Goal: Task Accomplishment & Management: Complete application form

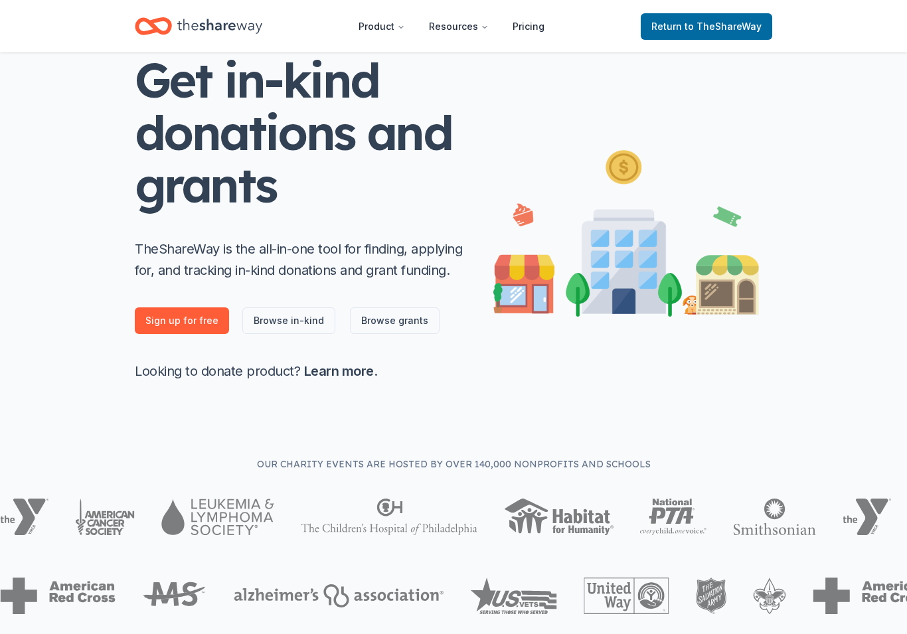
scroll to position [84, 0]
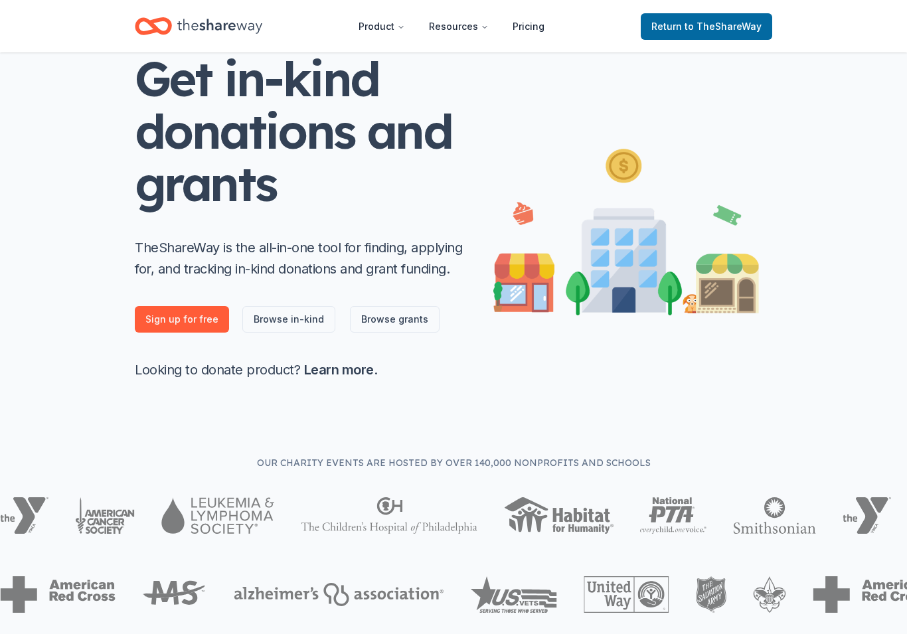
click at [399, 326] on link "Browse grants" at bounding box center [395, 320] width 90 height 27
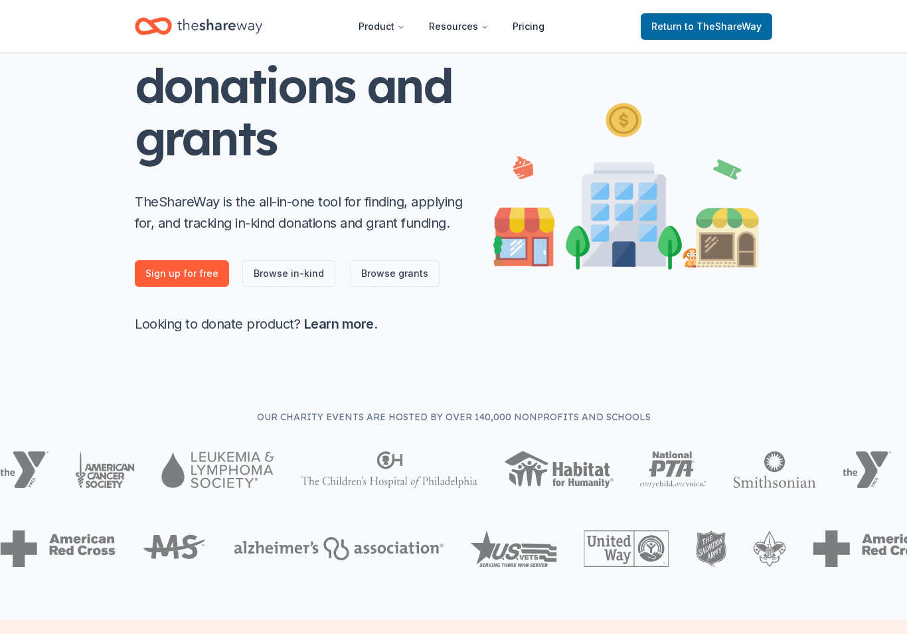
scroll to position [131, 0]
click at [297, 271] on link "Browse in-kind" at bounding box center [288, 273] width 93 height 27
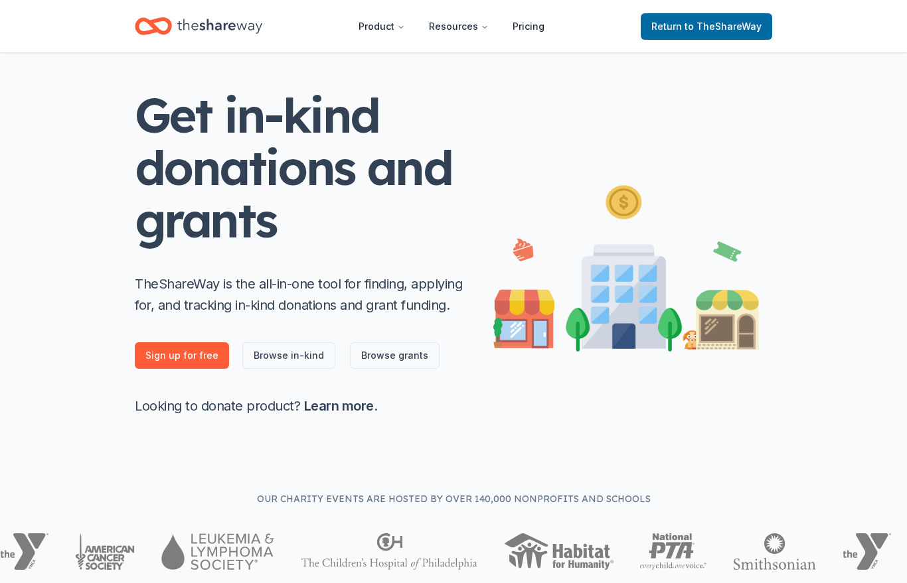
scroll to position [0, 0]
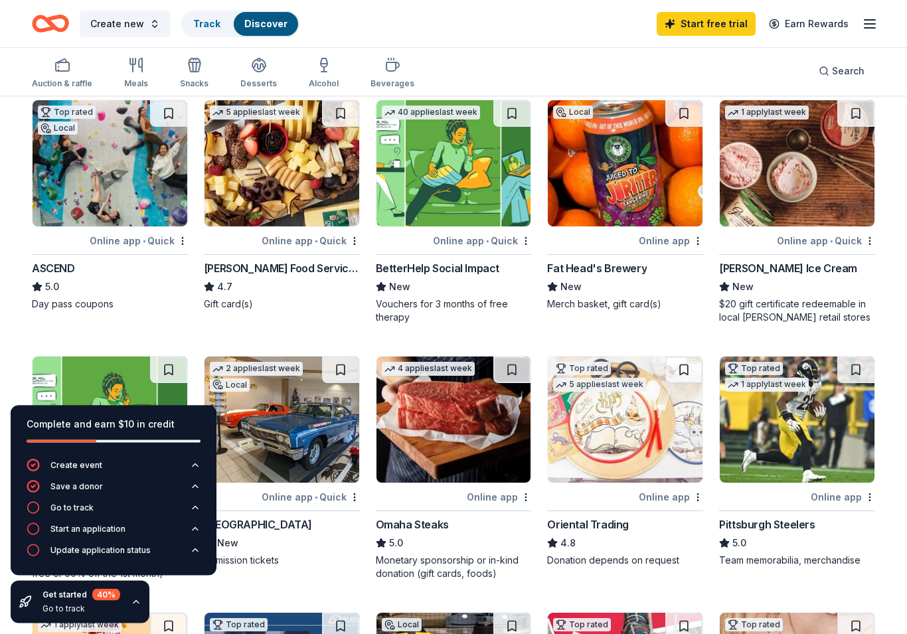
scroll to position [107, 0]
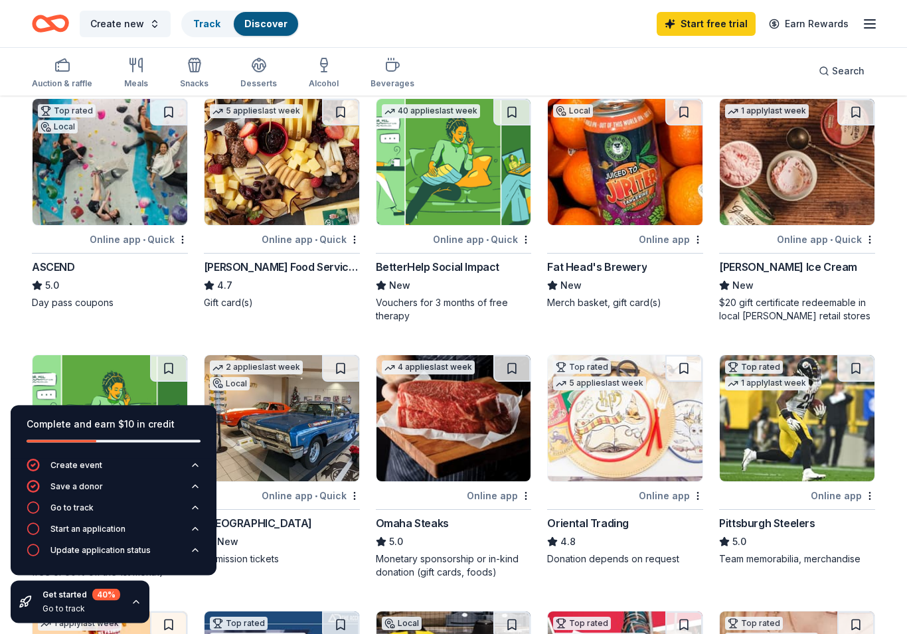
click at [319, 242] on div "Online app • Quick" at bounding box center [310, 240] width 98 height 17
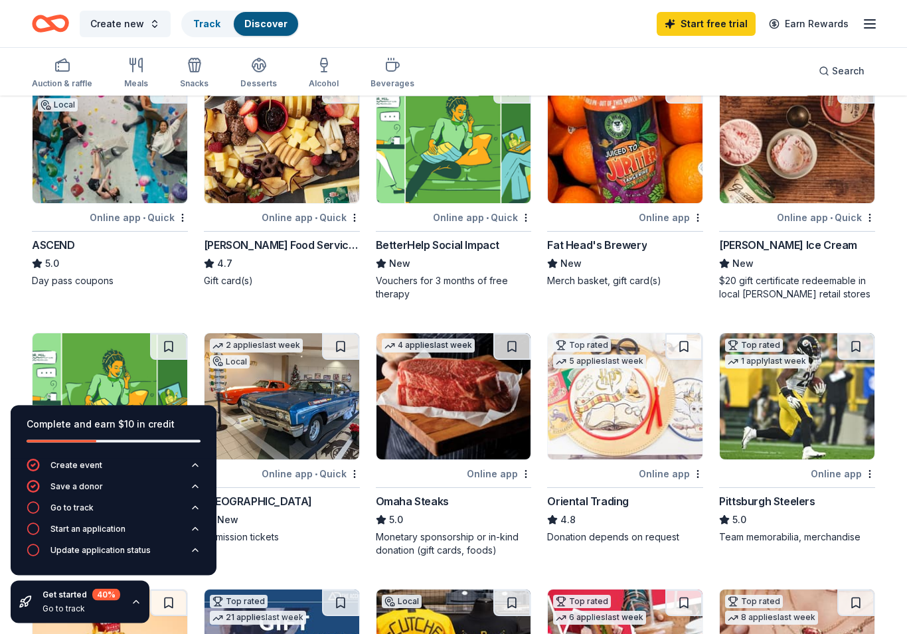
scroll to position [129, 0]
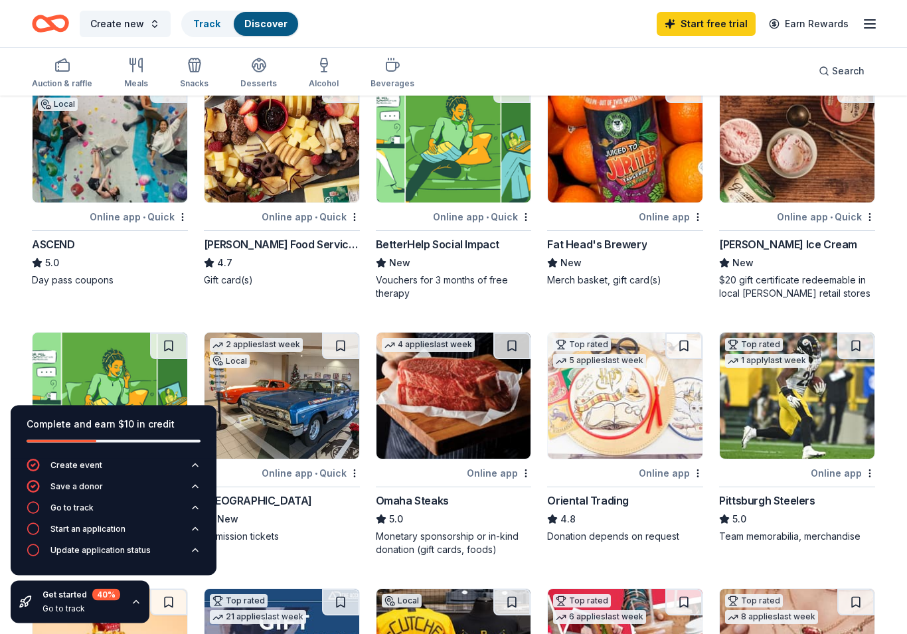
click at [827, 403] on img at bounding box center [796, 396] width 155 height 126
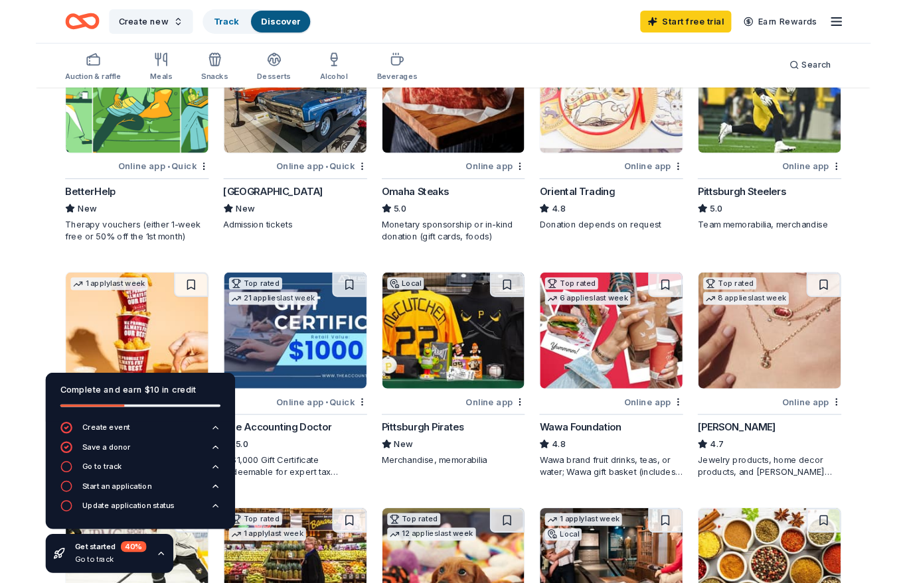
scroll to position [423, 0]
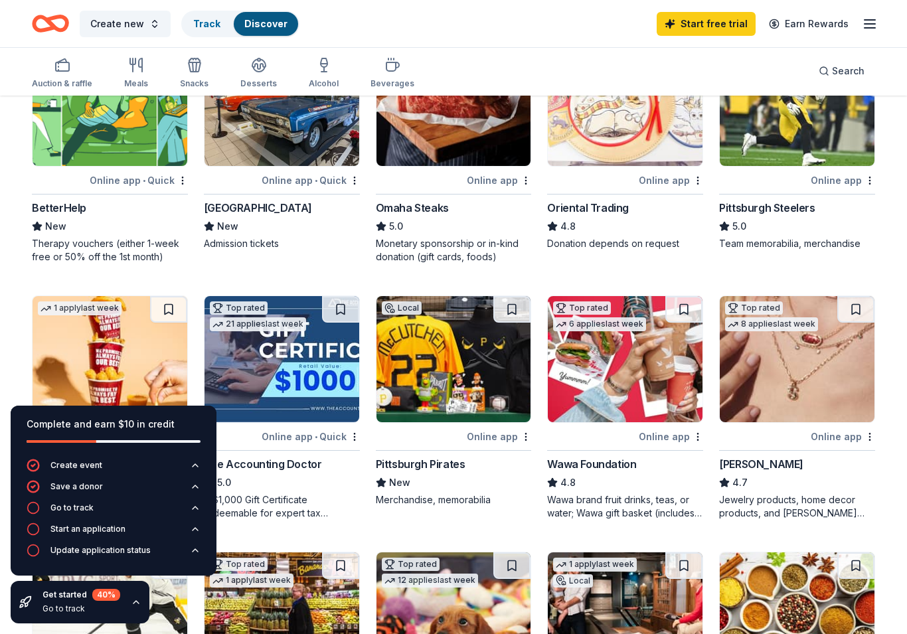
click at [479, 388] on img at bounding box center [453, 359] width 155 height 126
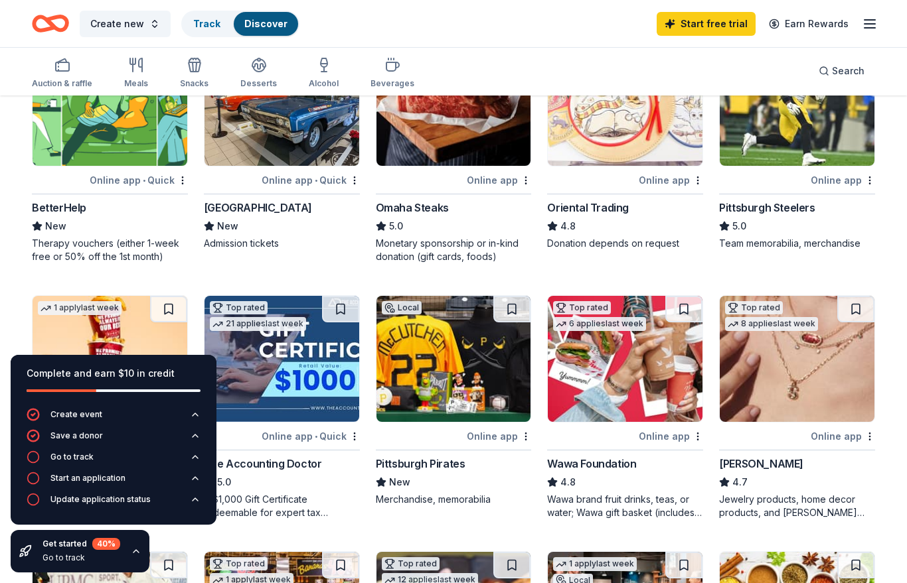
scroll to position [473, 0]
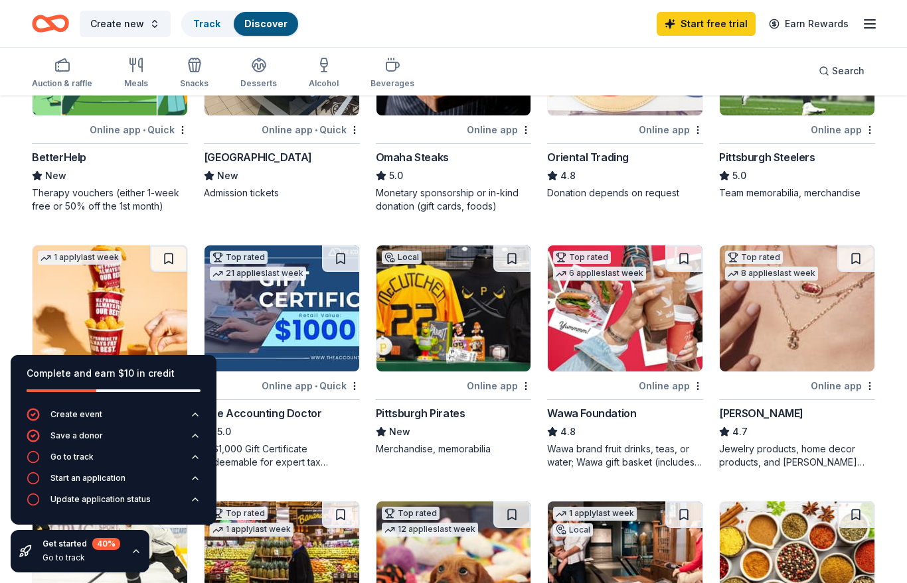
click at [100, 32] on button "Create new" at bounding box center [125, 24] width 91 height 27
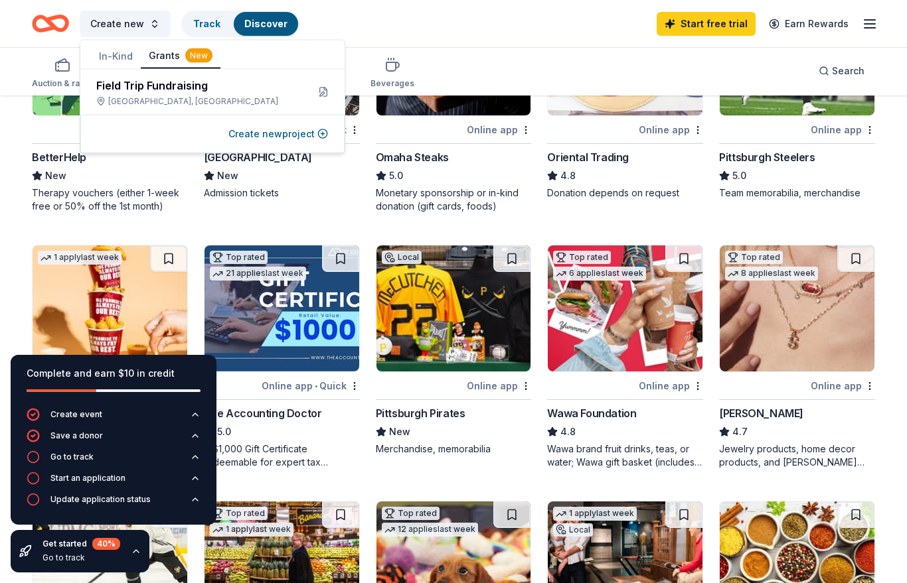
click at [116, 65] on button "In-Kind" at bounding box center [116, 56] width 50 height 24
click at [133, 92] on div "Fall Fundraiser" at bounding box center [183, 86] width 174 height 16
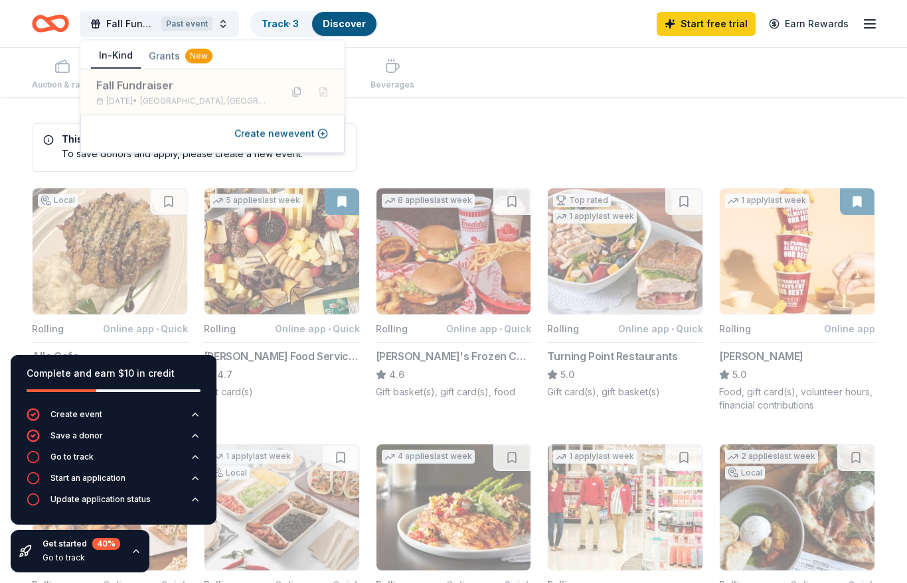
click at [877, 21] on icon "button" at bounding box center [869, 24] width 16 height 16
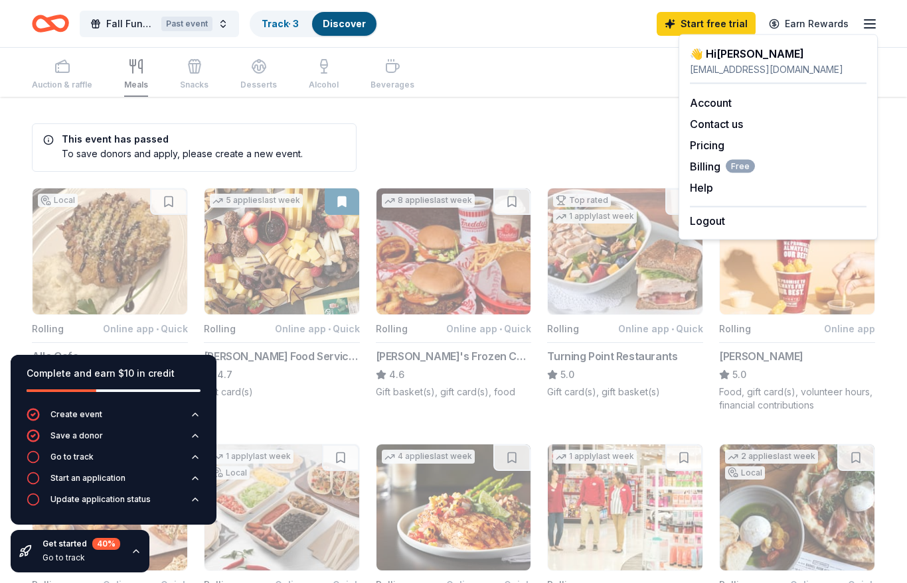
click at [716, 108] on link "Account" at bounding box center [711, 102] width 42 height 13
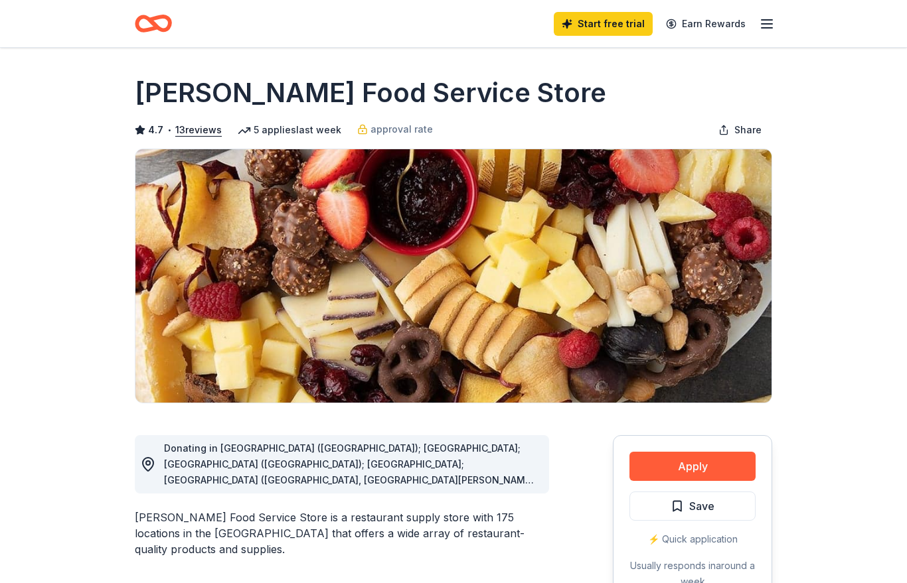
click at [716, 468] on button "Apply" at bounding box center [692, 466] width 126 height 29
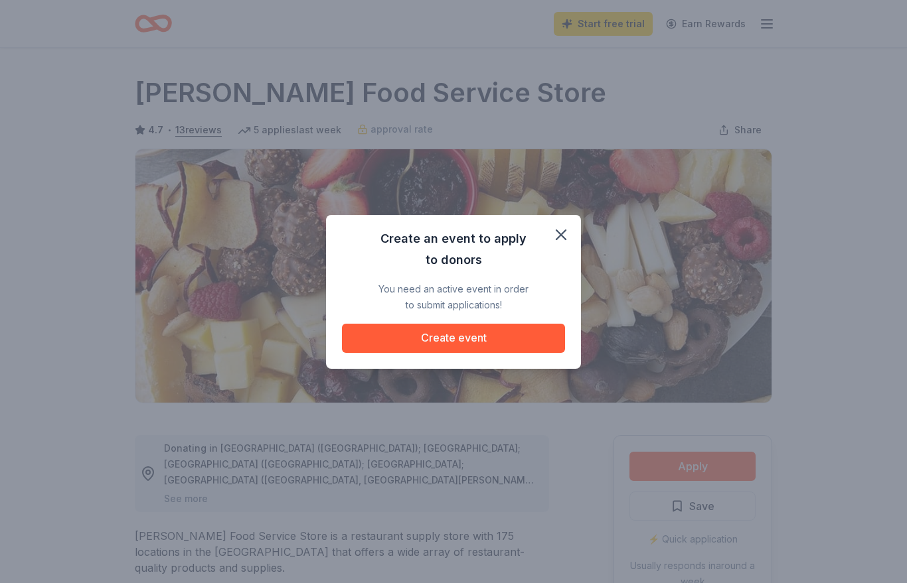
click at [504, 347] on button "Create event" at bounding box center [453, 338] width 223 height 29
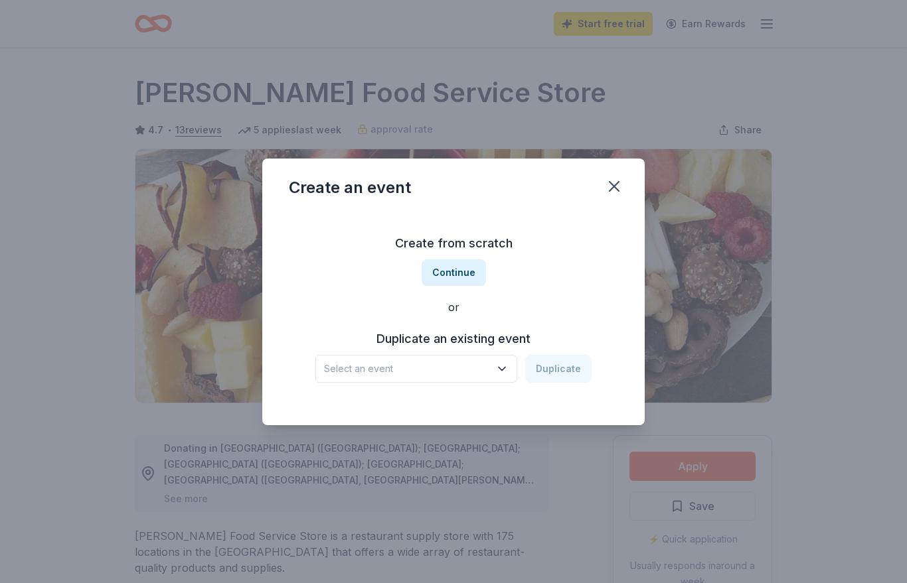
click at [512, 383] on button "Select an event" at bounding box center [416, 369] width 202 height 28
click at [508, 376] on icon "button" at bounding box center [501, 368] width 13 height 13
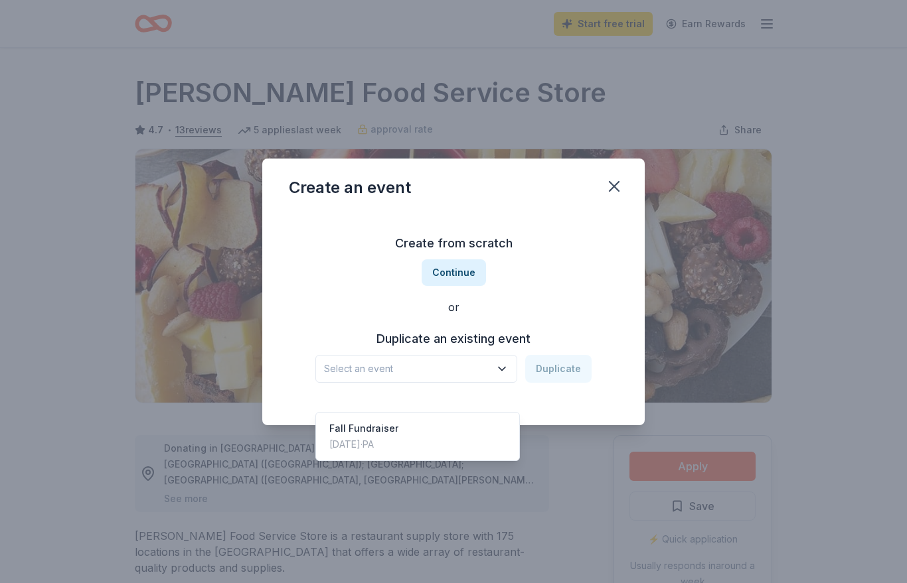
click at [496, 415] on div "Fall Fundraiser Sep 28, 2024 · PA" at bounding box center [418, 436] width 198 height 42
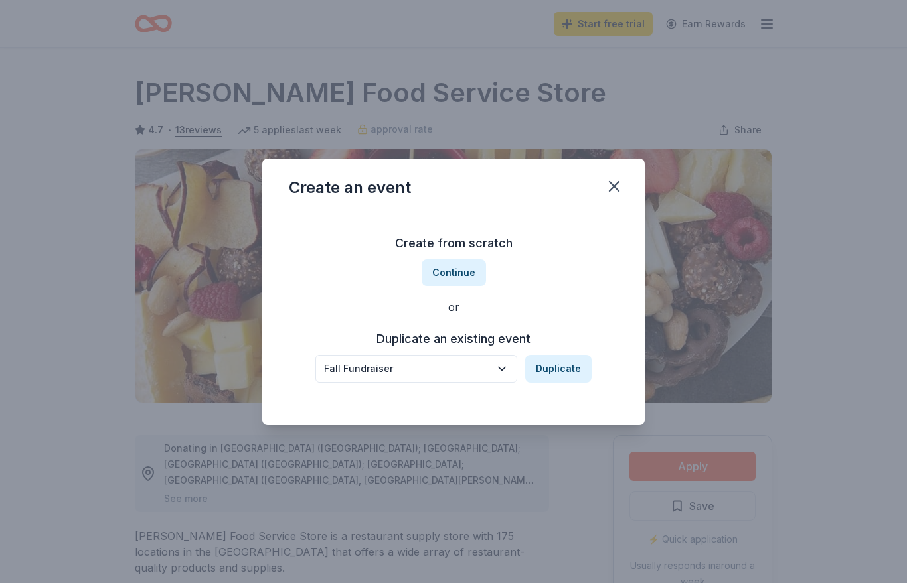
click at [576, 377] on button "Duplicate" at bounding box center [558, 369] width 66 height 28
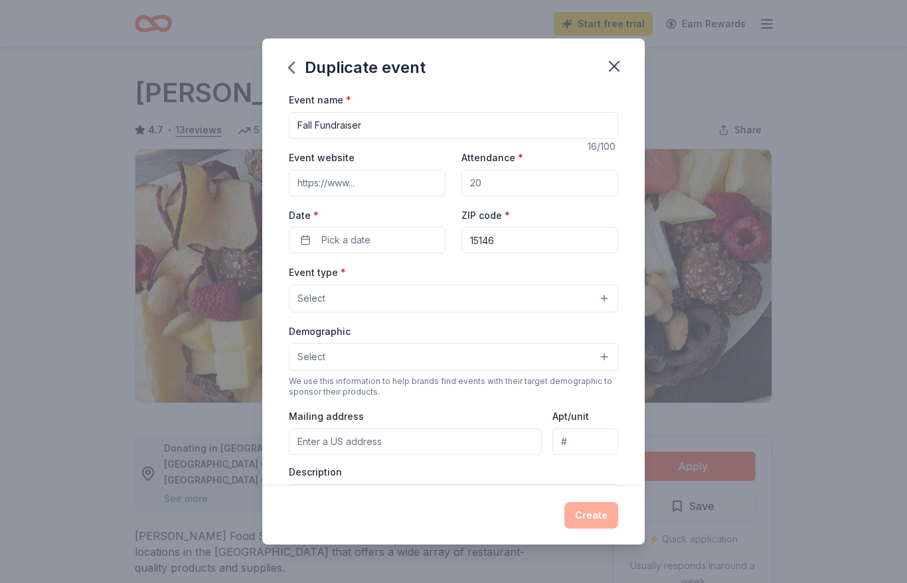
click at [407, 185] on input "Event website" at bounding box center [367, 183] width 157 height 27
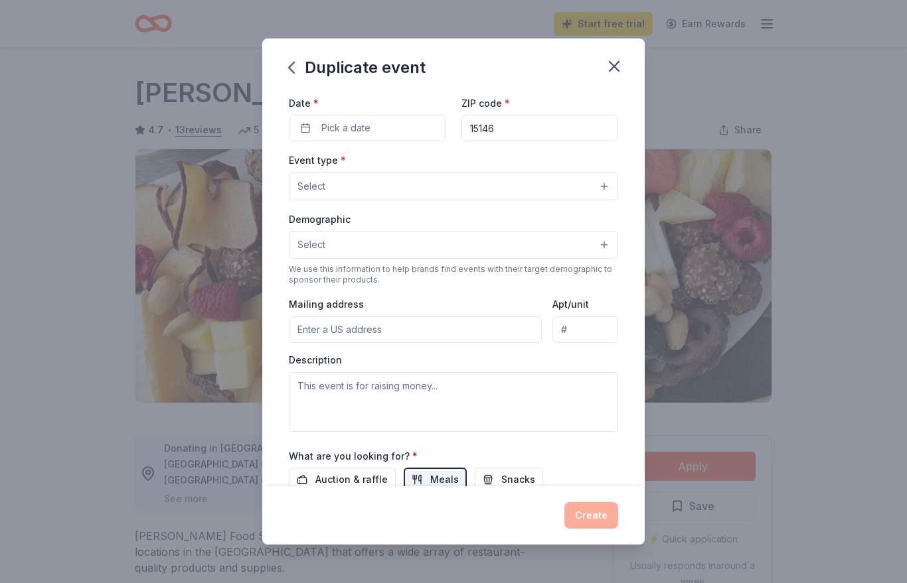
scroll to position [115, 0]
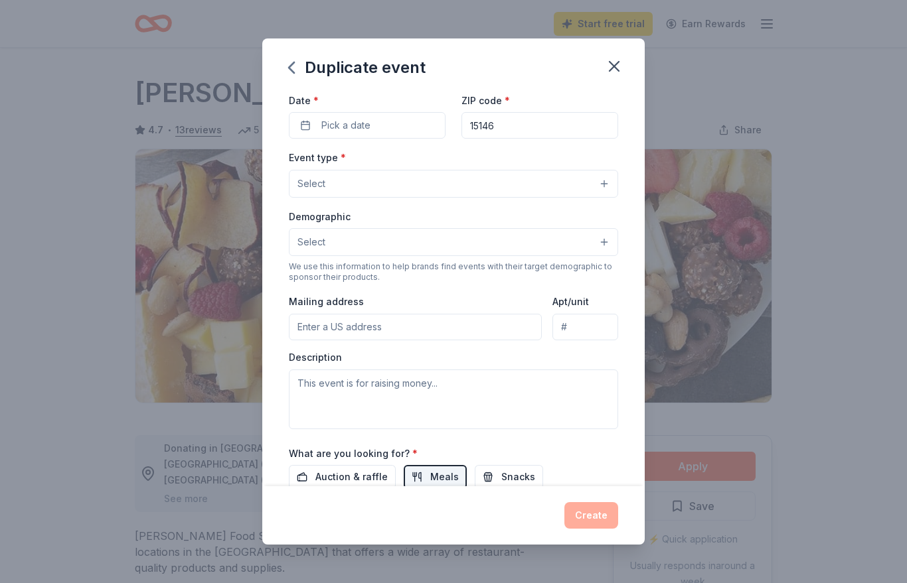
click at [387, 129] on button "Pick a date" at bounding box center [367, 125] width 157 height 27
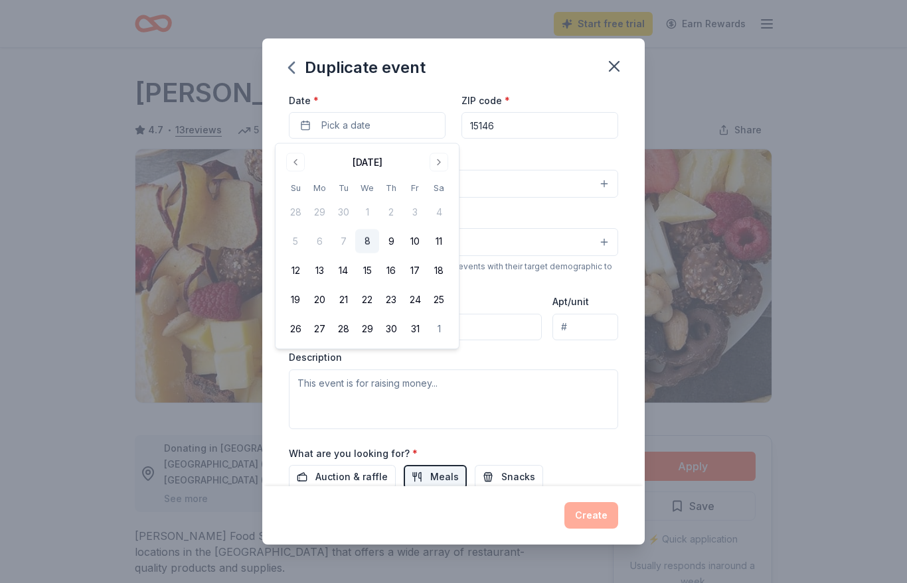
click at [443, 163] on button "Go to next month" at bounding box center [438, 162] width 19 height 19
click at [439, 273] on button "15" at bounding box center [439, 271] width 24 height 24
click at [632, 261] on div "Event name * Fall Fundraiser 16 /100 Event website Attendance * Date * 11/15/20…" at bounding box center [453, 289] width 382 height 394
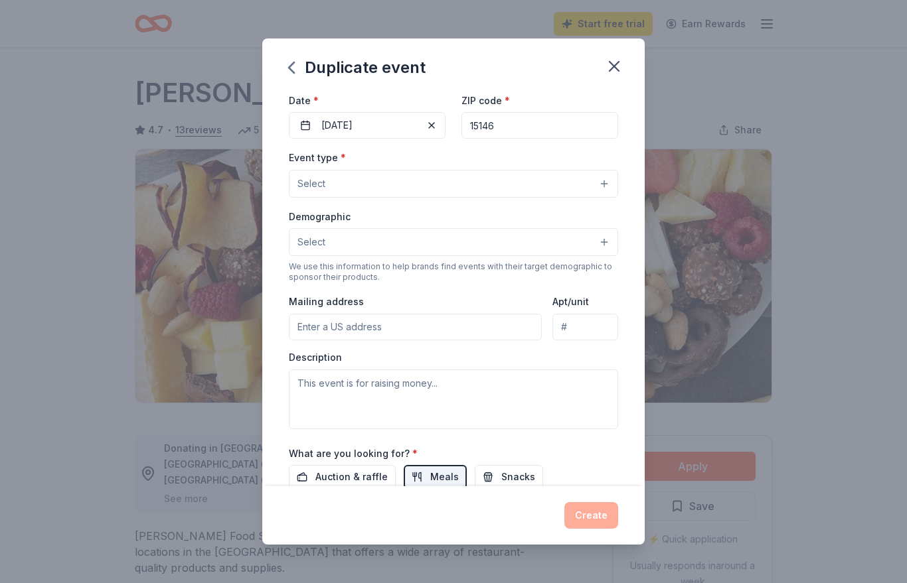
click at [555, 186] on button "Select" at bounding box center [453, 184] width 329 height 28
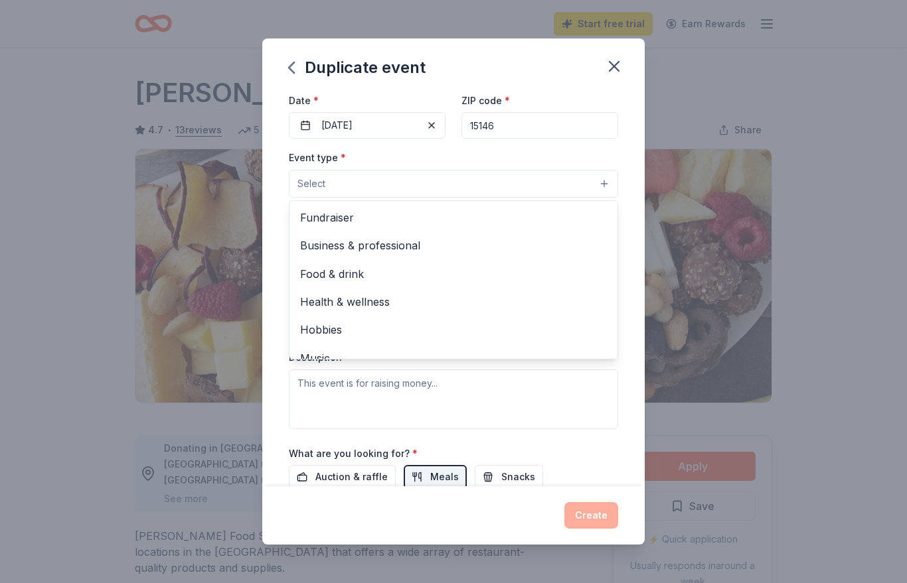
scroll to position [0, 0]
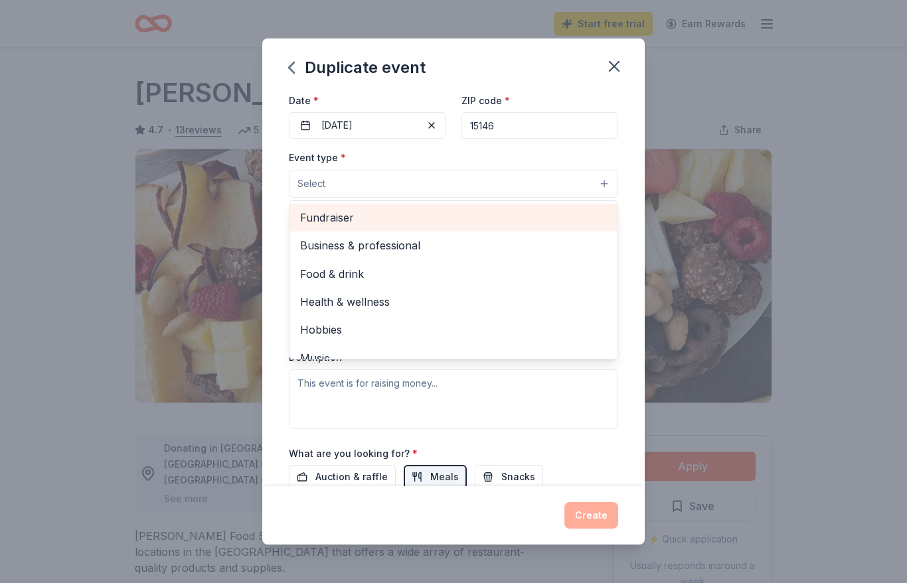
click at [360, 222] on span "Fundraiser" at bounding box center [453, 217] width 307 height 17
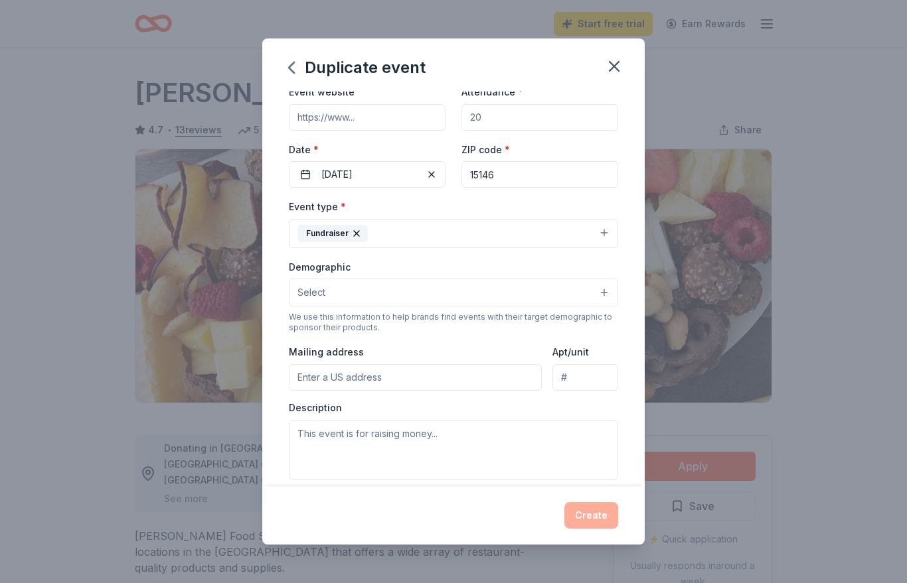
scroll to position [66, 0]
click at [495, 381] on input "Mailing address" at bounding box center [415, 377] width 253 height 27
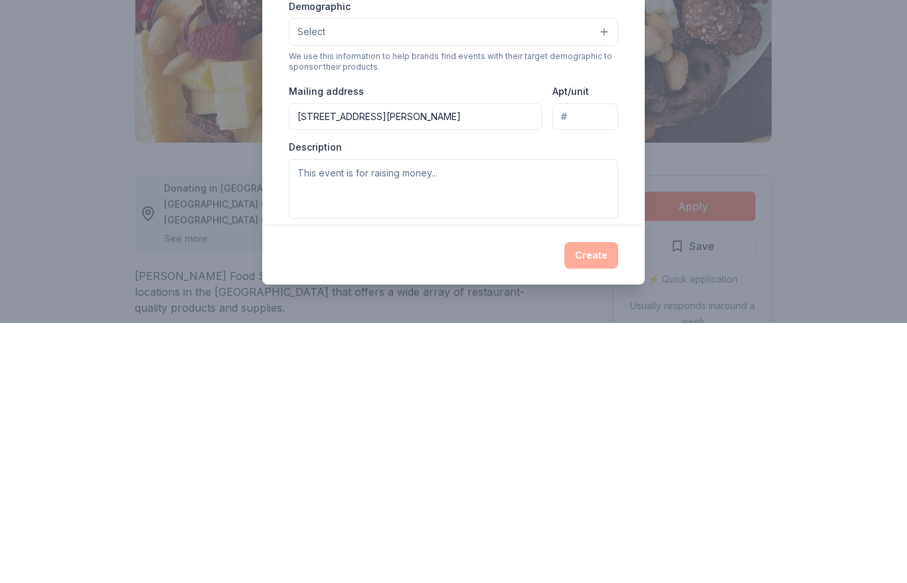
scroll to position [260, 0]
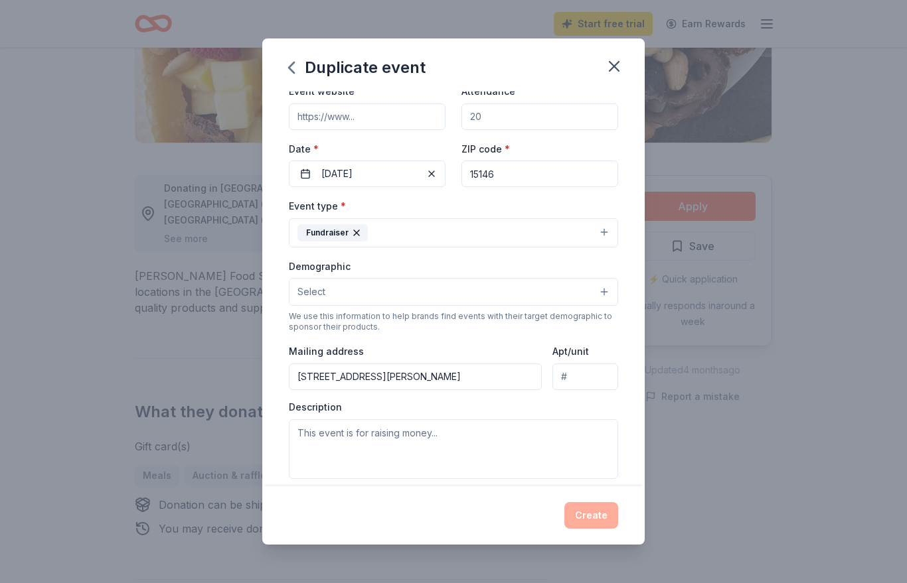
type input "2200 Ramsey Road, Monroeville, PA, 15146"
click at [540, 440] on textarea at bounding box center [453, 449] width 329 height 60
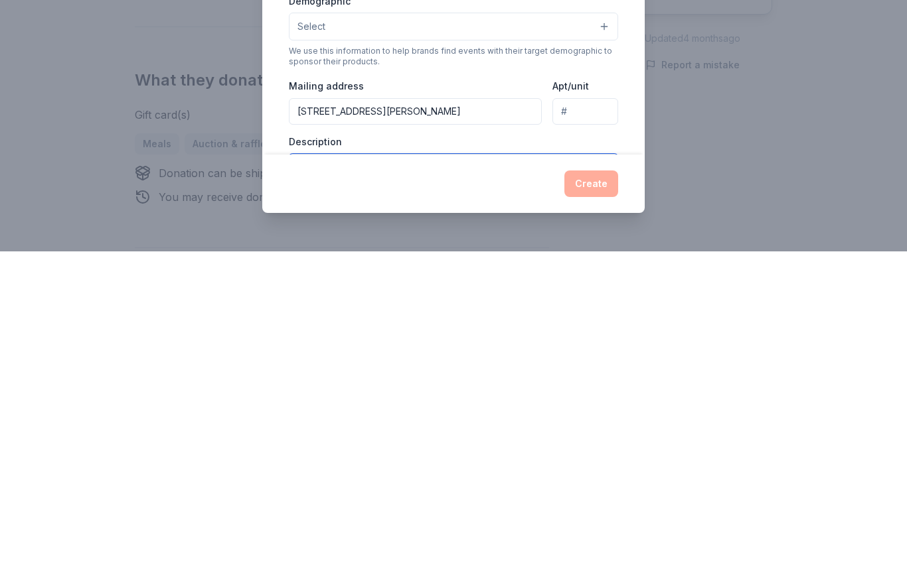
scroll to position [0, 0]
type textarea "We are an elementary school PTO who raise money for school supplies, assemblies…"
click at [607, 344] on button "Select" at bounding box center [453, 358] width 329 height 28
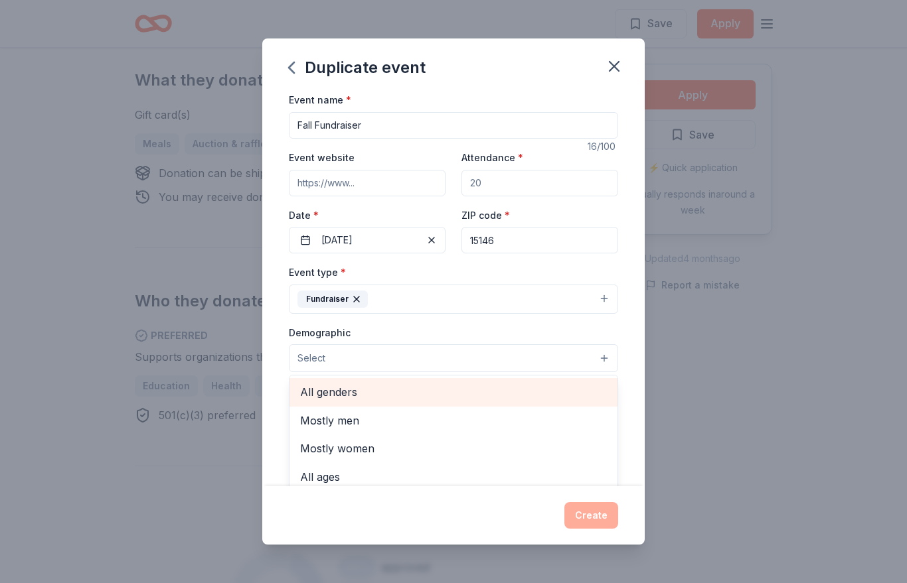
click at [361, 395] on span "All genders" at bounding box center [453, 392] width 307 height 17
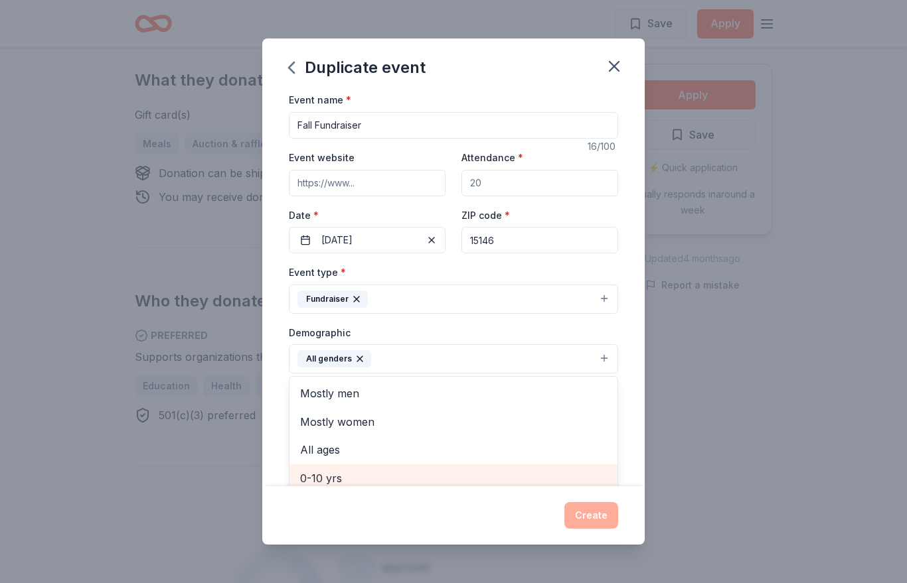
click at [556, 486] on span "0-10 yrs" at bounding box center [453, 478] width 307 height 17
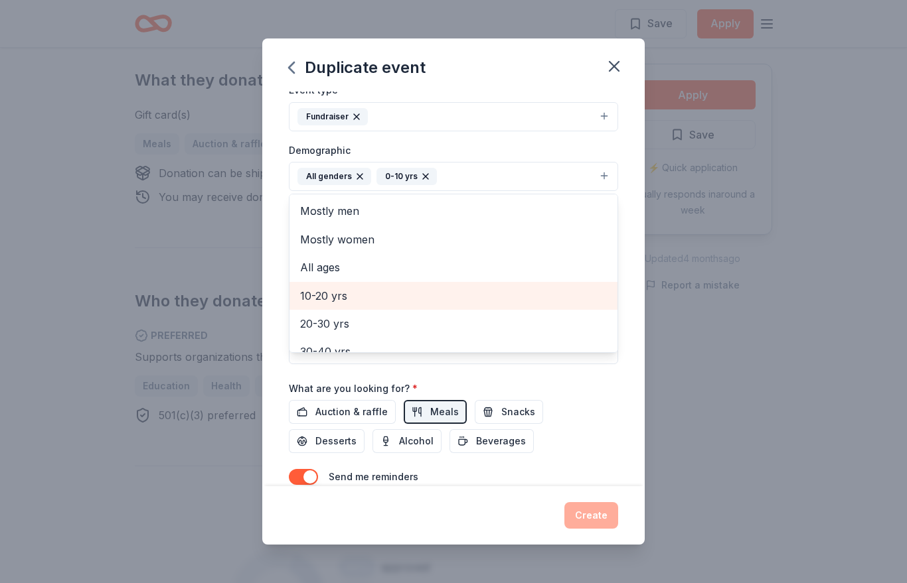
scroll to position [185, 0]
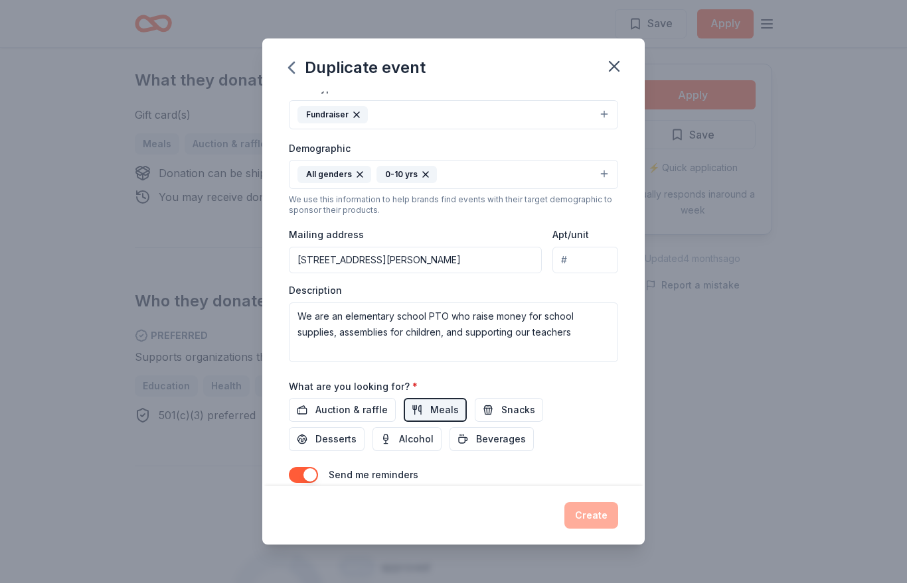
click at [318, 408] on span "Auction & raffle" at bounding box center [351, 410] width 72 height 16
click at [516, 411] on span "Snacks" at bounding box center [518, 410] width 34 height 16
click at [356, 431] on span "Desserts" at bounding box center [335, 439] width 41 height 16
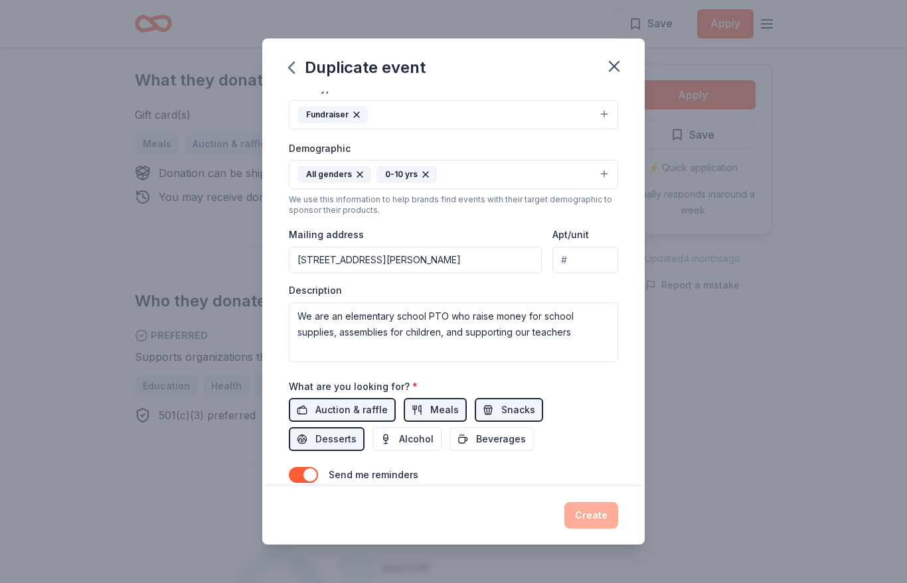
click at [476, 438] on span "Beverages" at bounding box center [501, 439] width 50 height 16
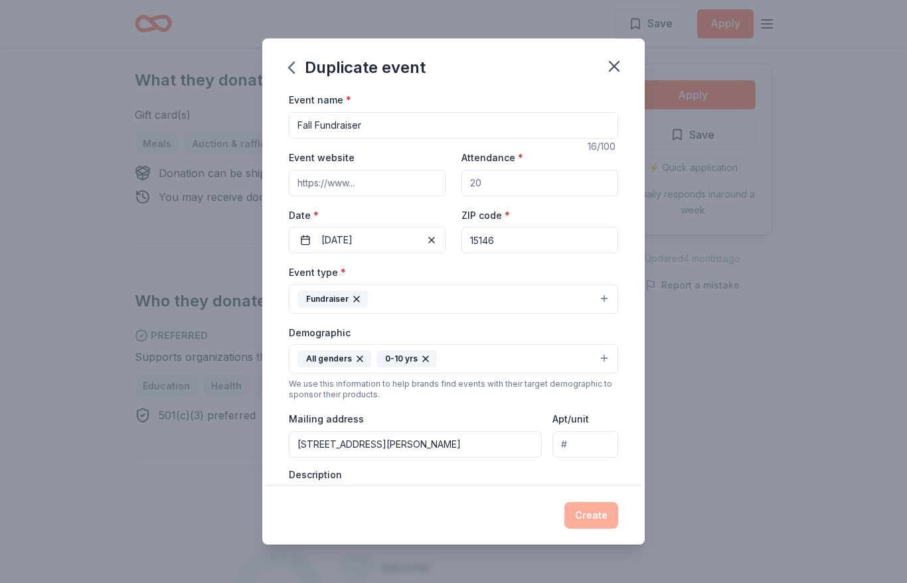
scroll to position [0, 0]
click at [546, 122] on input "Fall Fundraiser" at bounding box center [453, 125] width 329 height 27
type input "Fall Fundraiser 2025"
click at [573, 181] on input "Attendance *" at bounding box center [539, 183] width 157 height 27
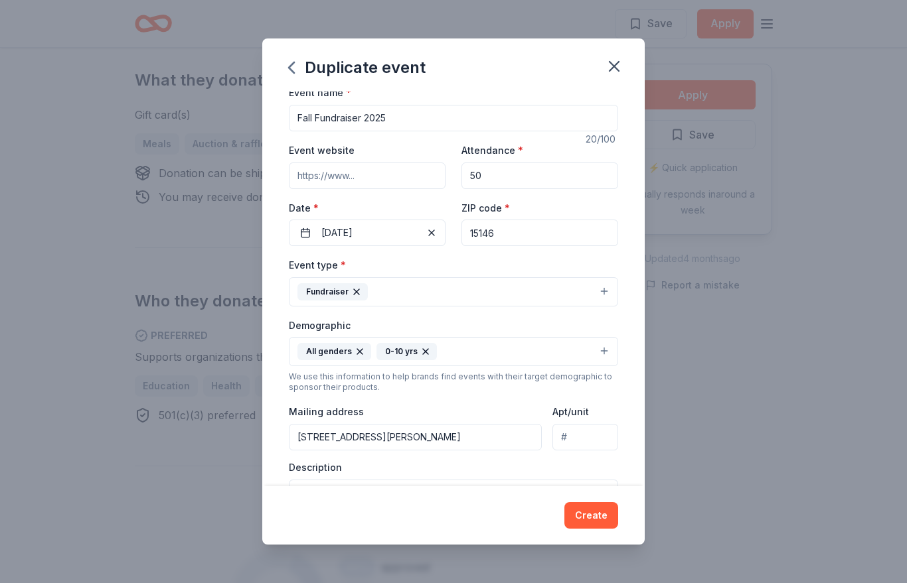
scroll to position [6, 0]
type input "5"
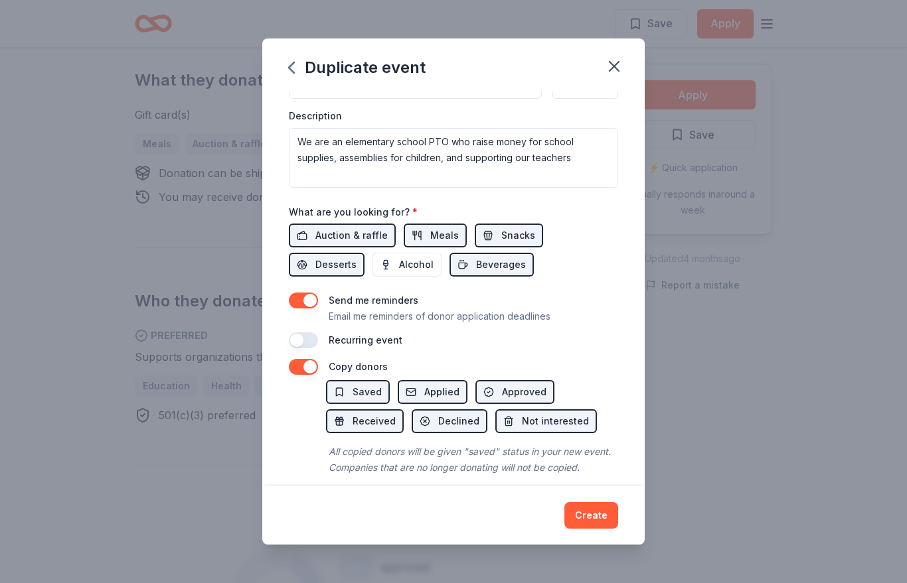
scroll to position [359, 0]
type input "100"
click at [592, 529] on button "Create" at bounding box center [591, 515] width 54 height 27
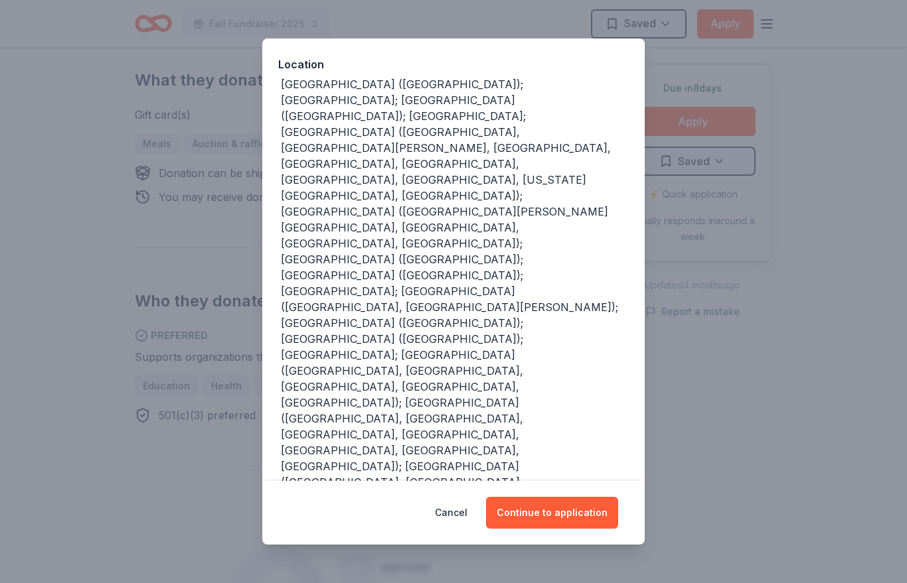
scroll to position [142, 0]
click at [465, 529] on button "Cancel" at bounding box center [451, 513] width 33 height 32
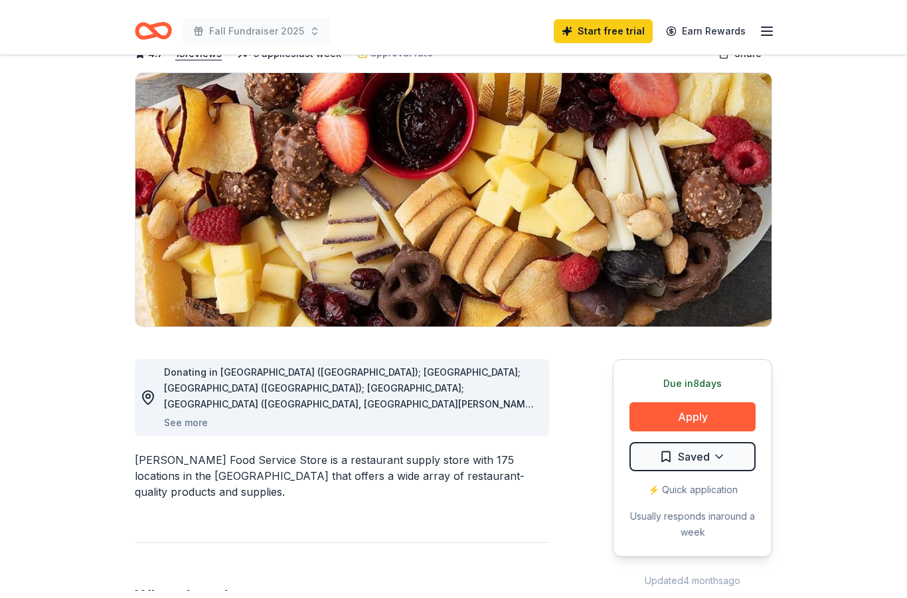
scroll to position [0, 0]
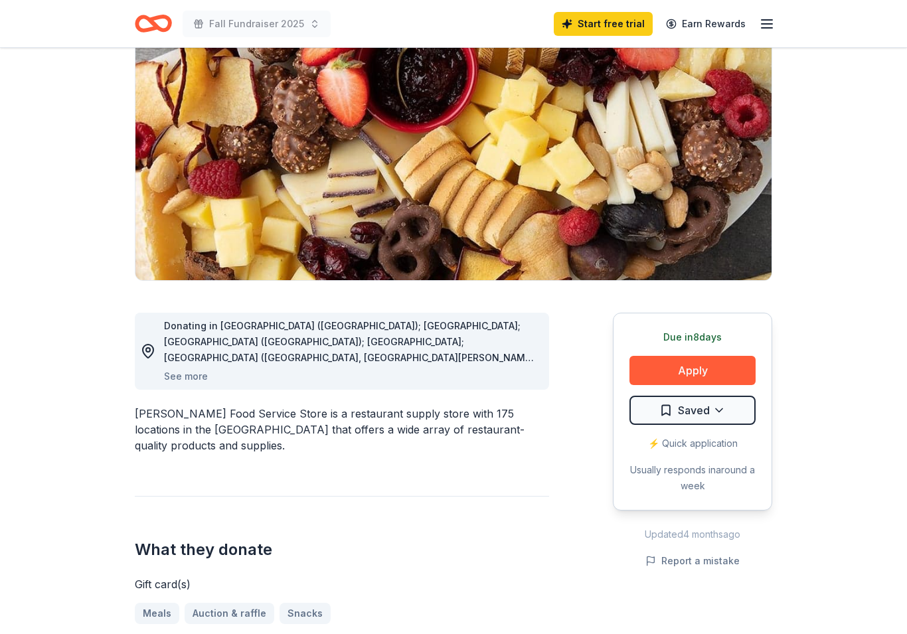
click at [729, 374] on button "Apply" at bounding box center [692, 370] width 126 height 29
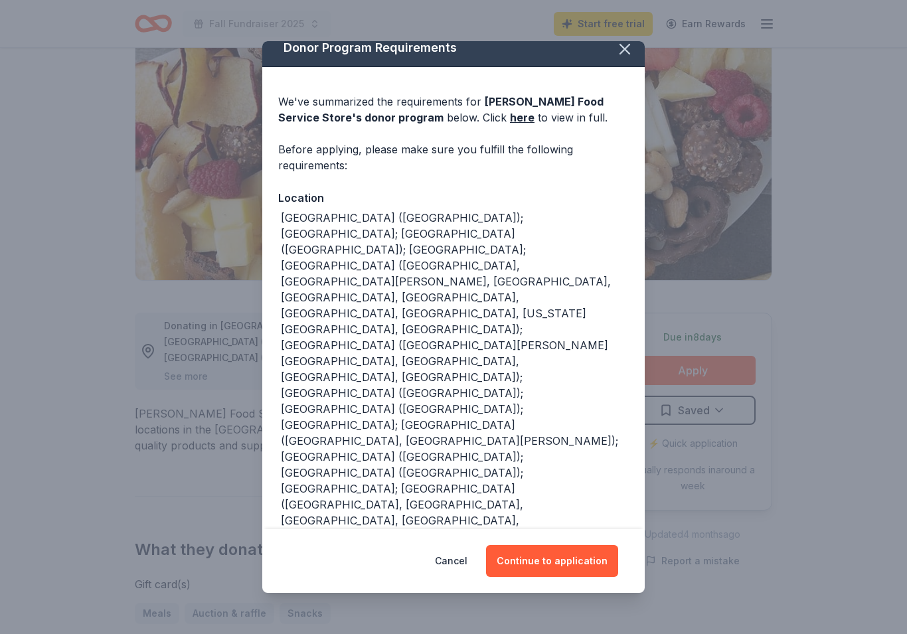
scroll to position [13, 0]
click at [595, 574] on button "Continue to application" at bounding box center [552, 561] width 132 height 32
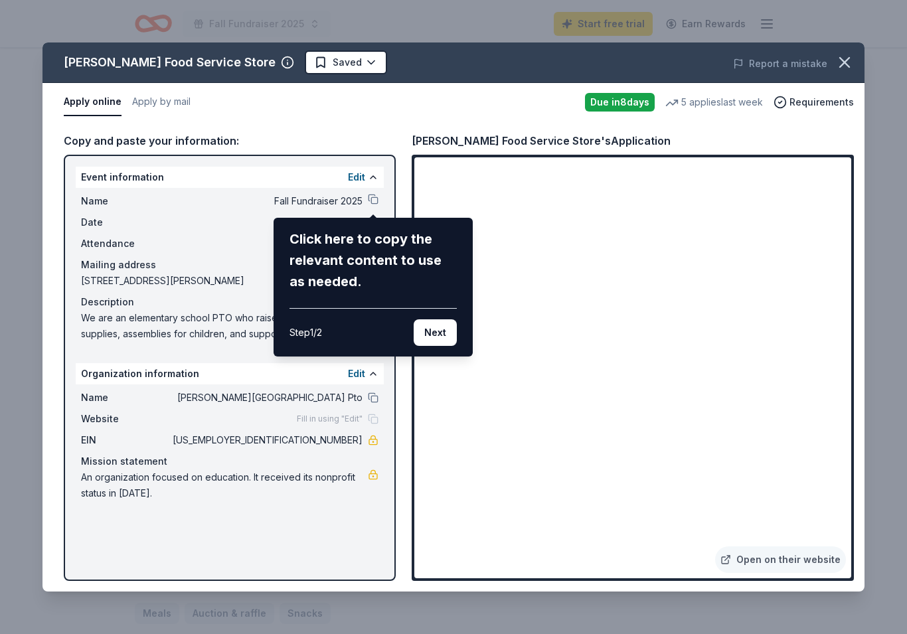
click at [439, 329] on button "Next" at bounding box center [434, 332] width 43 height 27
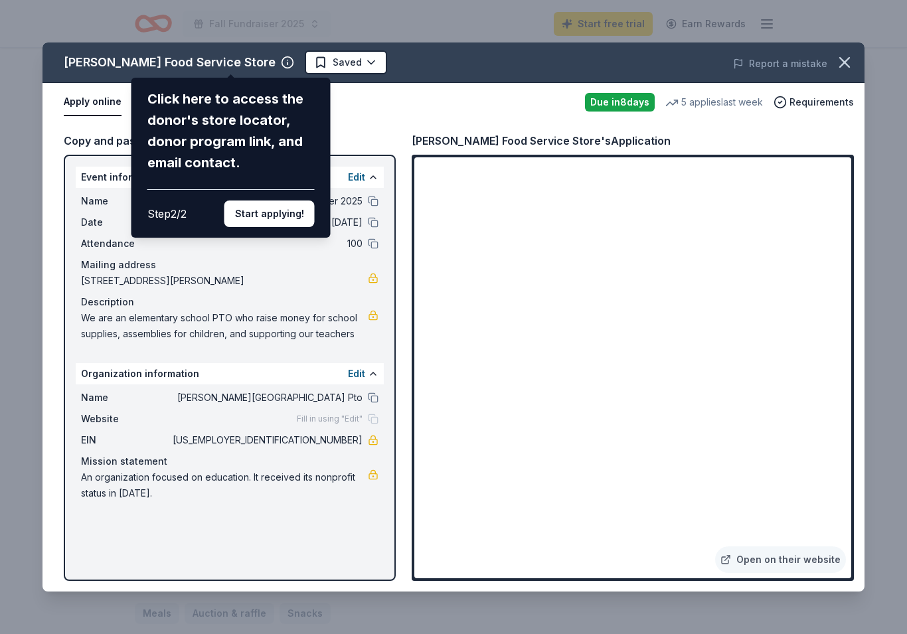
click at [291, 104] on div "Click here to access the donor's store locator, donor program link, and email c…" at bounding box center [230, 130] width 167 height 85
click at [291, 200] on button "Start applying!" at bounding box center [269, 213] width 90 height 27
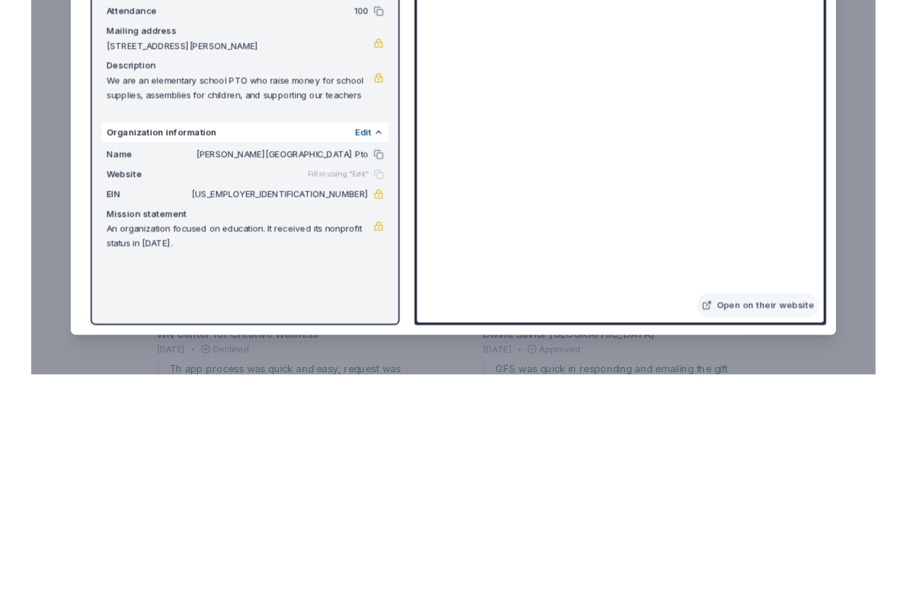
scroll to position [1092, 0]
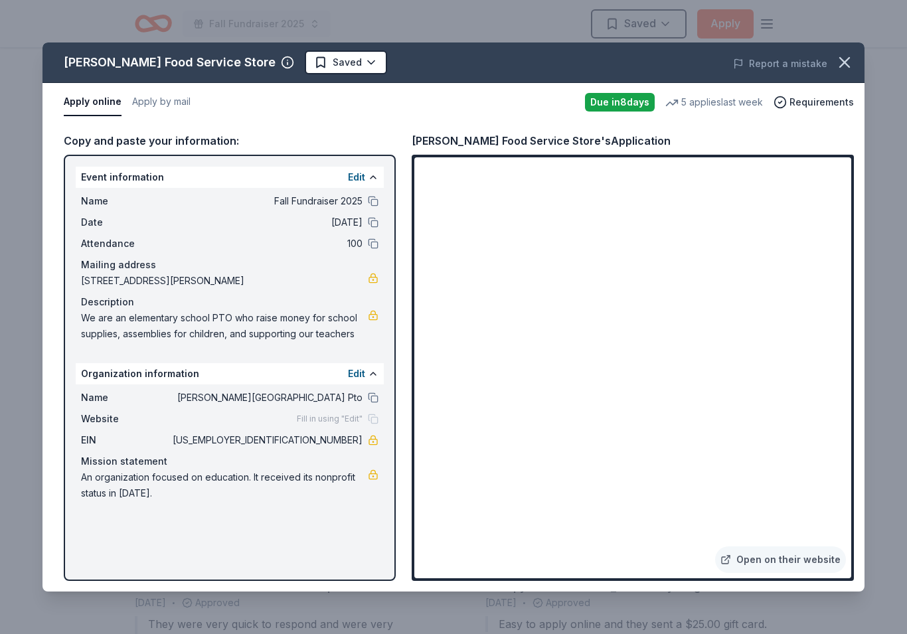
click at [842, 65] on icon "button" at bounding box center [844, 62] width 9 height 9
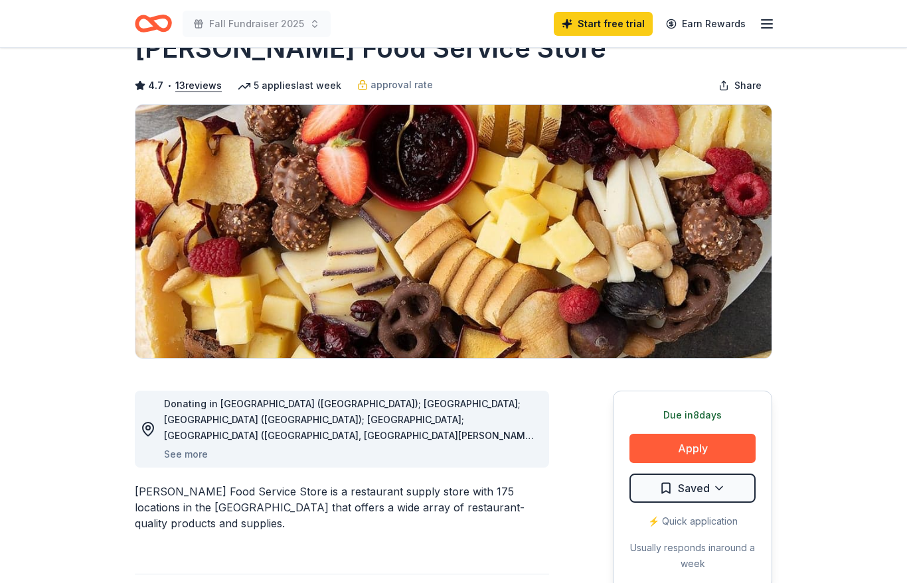
scroll to position [0, 0]
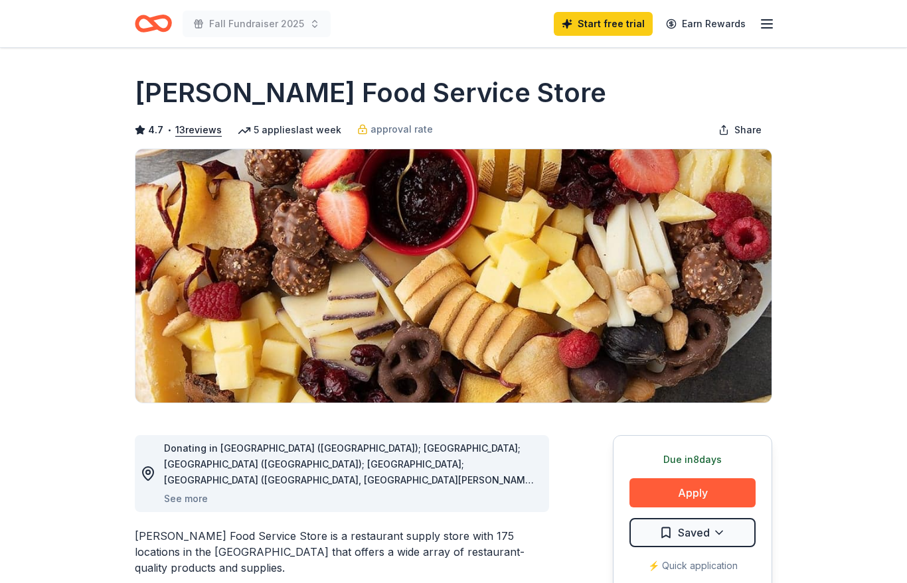
click at [764, 25] on icon "button" at bounding box center [767, 24] width 16 height 16
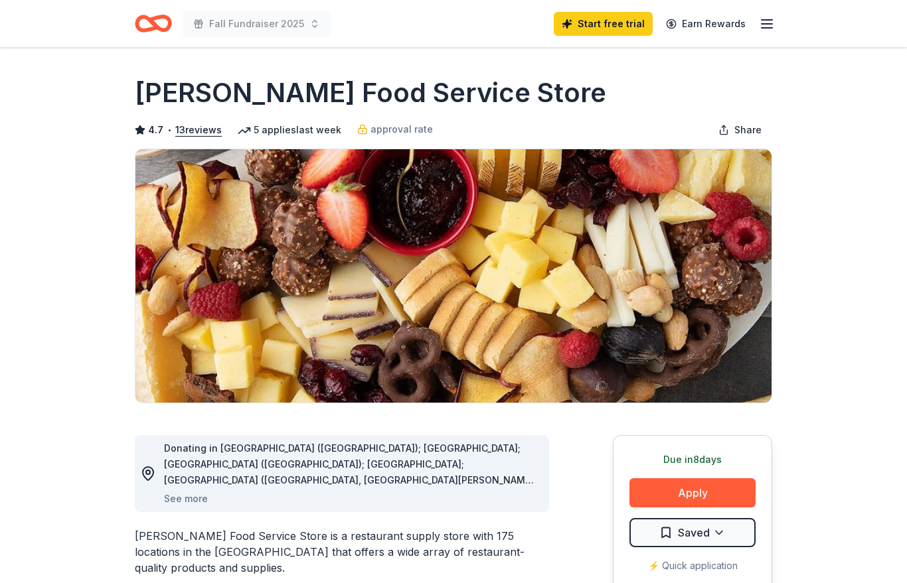
click at [153, 28] on icon "Home" at bounding box center [147, 23] width 21 height 13
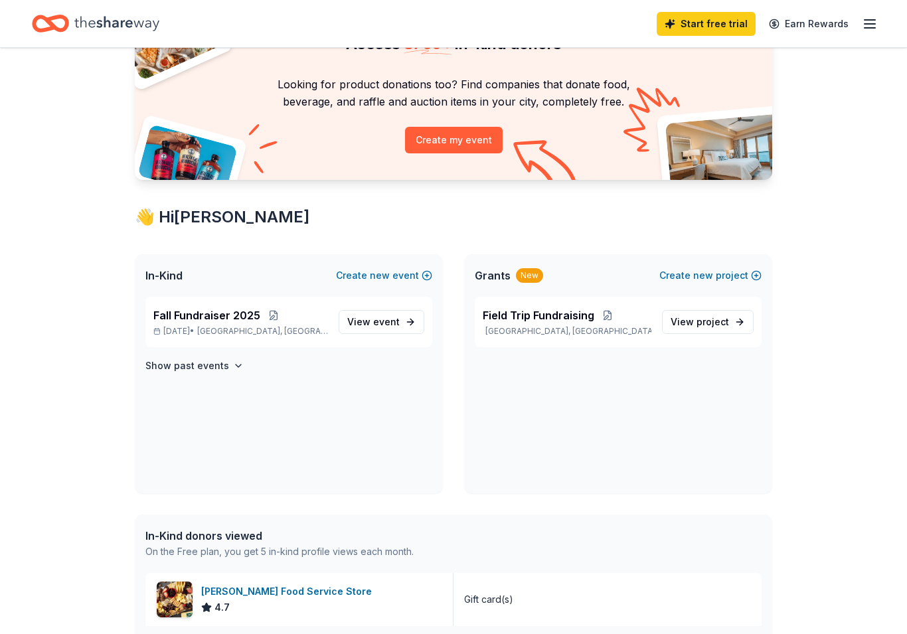
scroll to position [86, 0]
click at [722, 323] on span "project" at bounding box center [712, 321] width 33 height 11
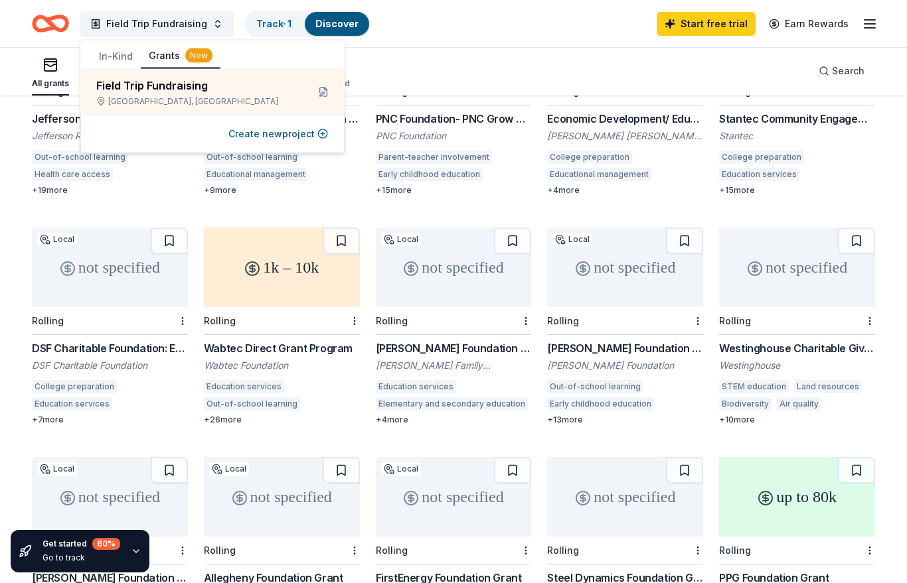
scroll to position [238, 0]
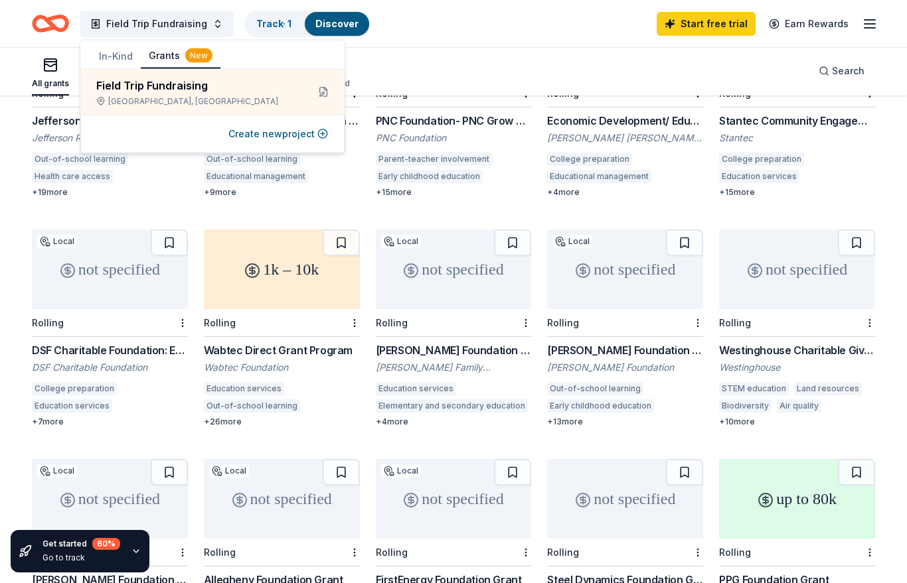
click at [240, 260] on div "1k – 10k" at bounding box center [282, 270] width 156 height 80
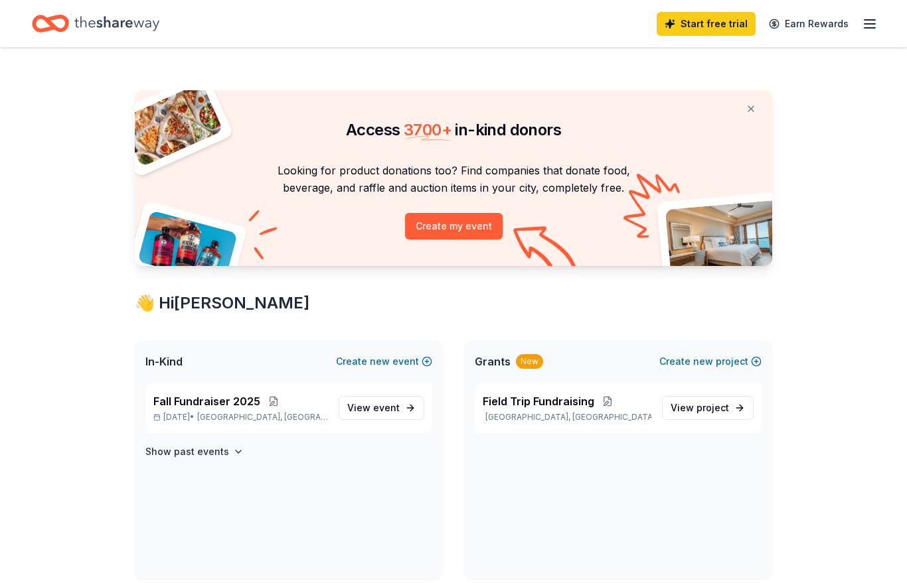
click at [217, 452] on h4 "Show past events" at bounding box center [187, 452] width 84 height 16
click at [396, 404] on span "event" at bounding box center [386, 407] width 27 height 11
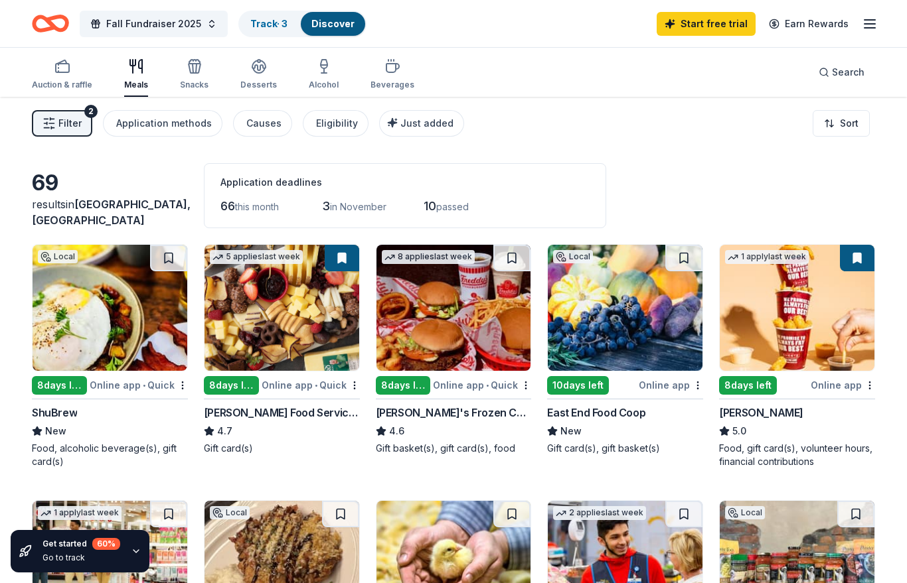
click at [798, 327] on img at bounding box center [796, 308] width 155 height 126
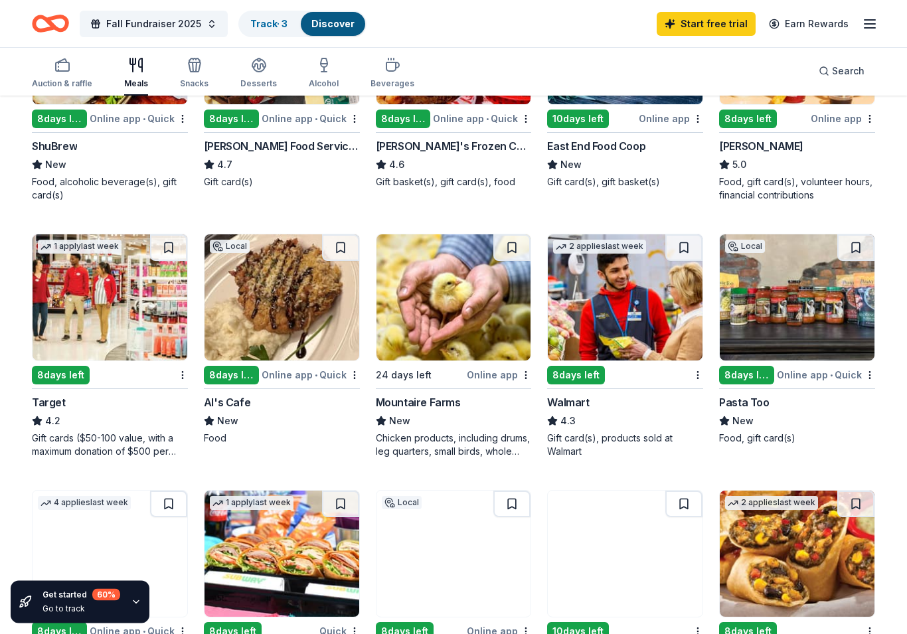
scroll to position [267, 0]
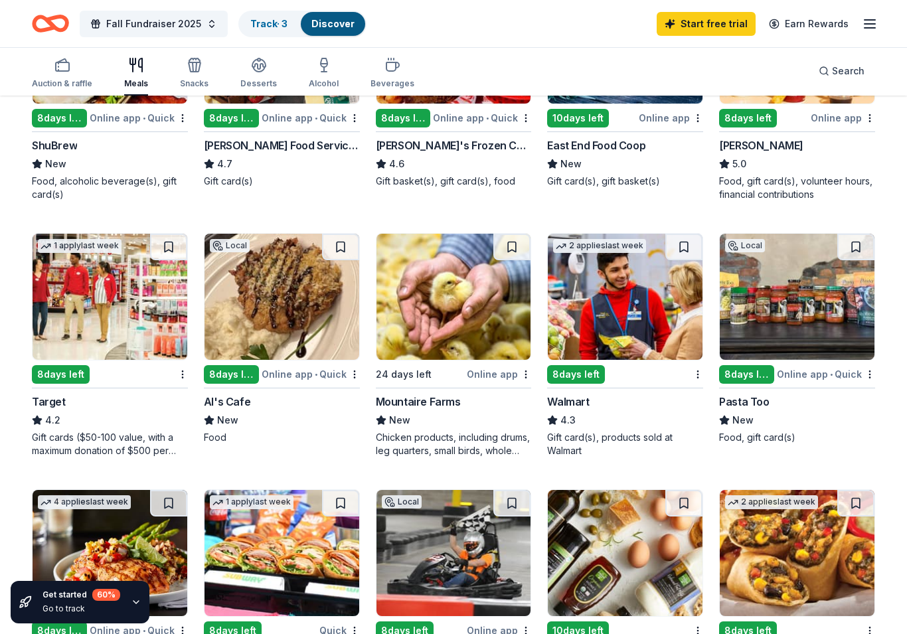
click at [658, 333] on img at bounding box center [625, 297] width 155 height 126
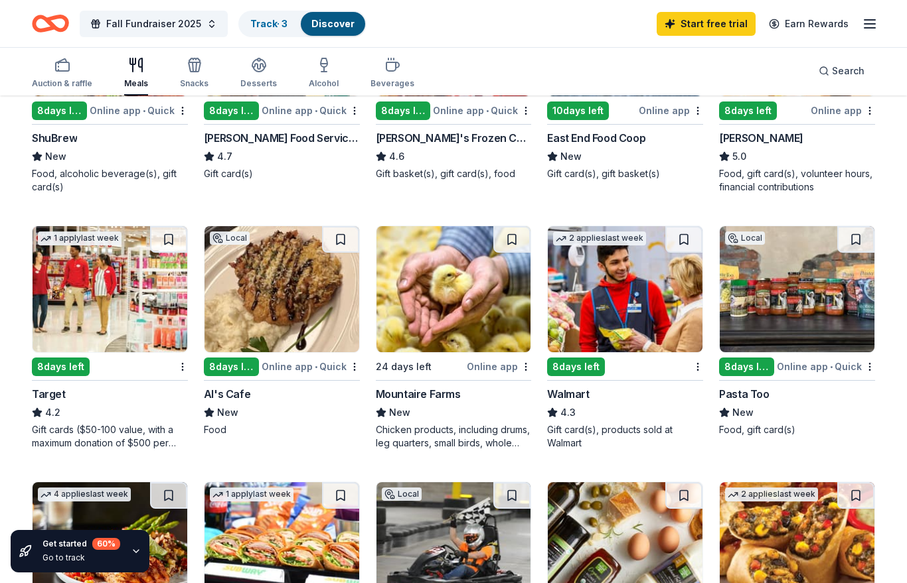
scroll to position [274, 0]
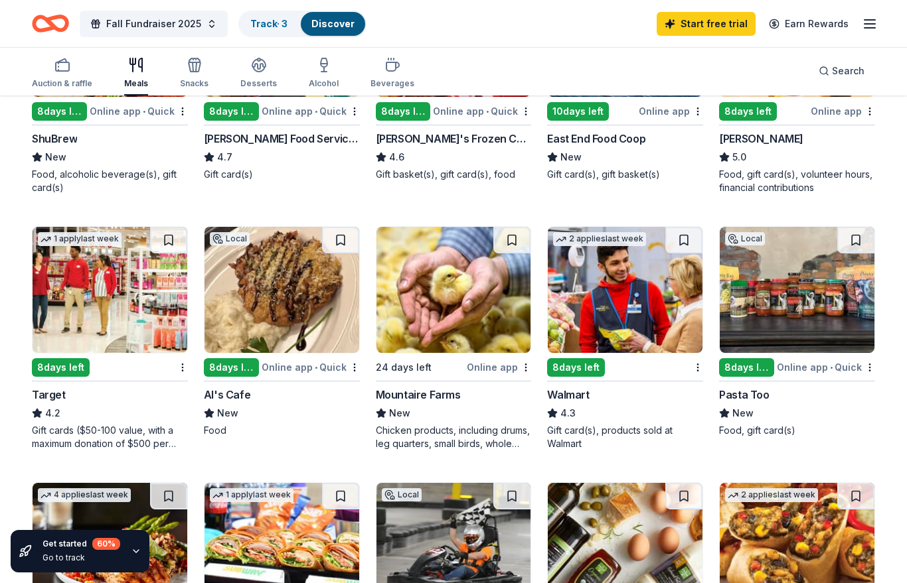
click at [76, 290] on img at bounding box center [110, 290] width 155 height 126
click at [46, 22] on icon "Home" at bounding box center [50, 23] width 37 height 31
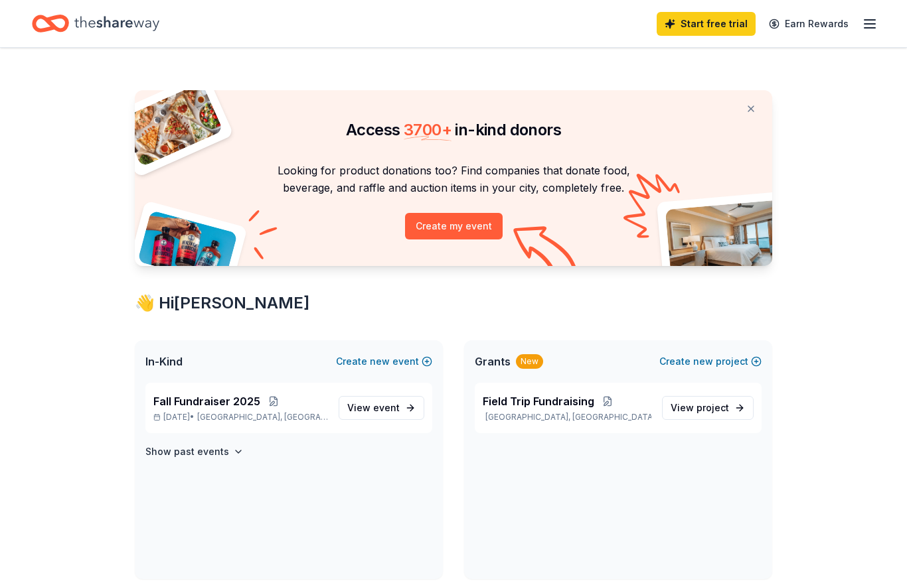
click at [874, 25] on icon "button" at bounding box center [869, 24] width 16 height 16
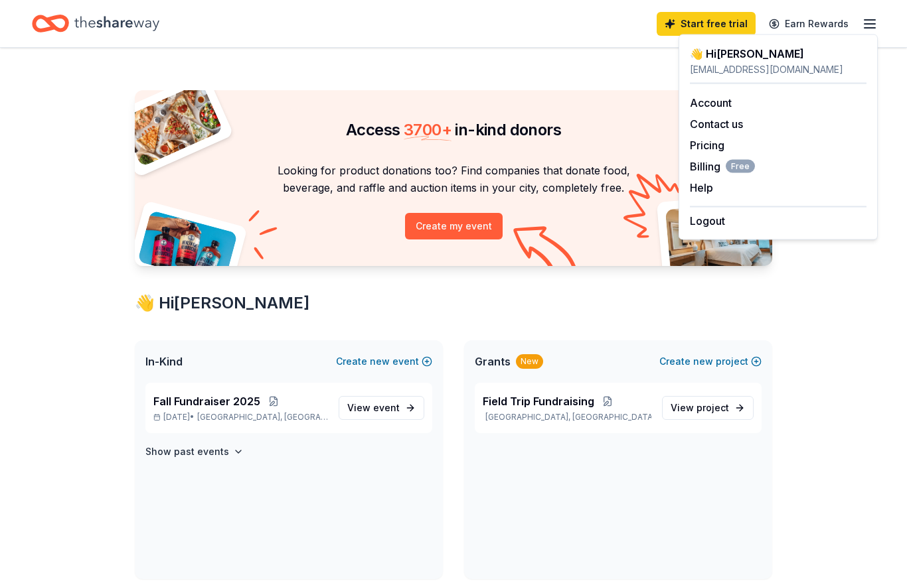
click at [804, 68] on div "ramseyschoolpto@gmail.com" at bounding box center [778, 70] width 177 height 16
click at [726, 109] on link "Account" at bounding box center [711, 102] width 42 height 13
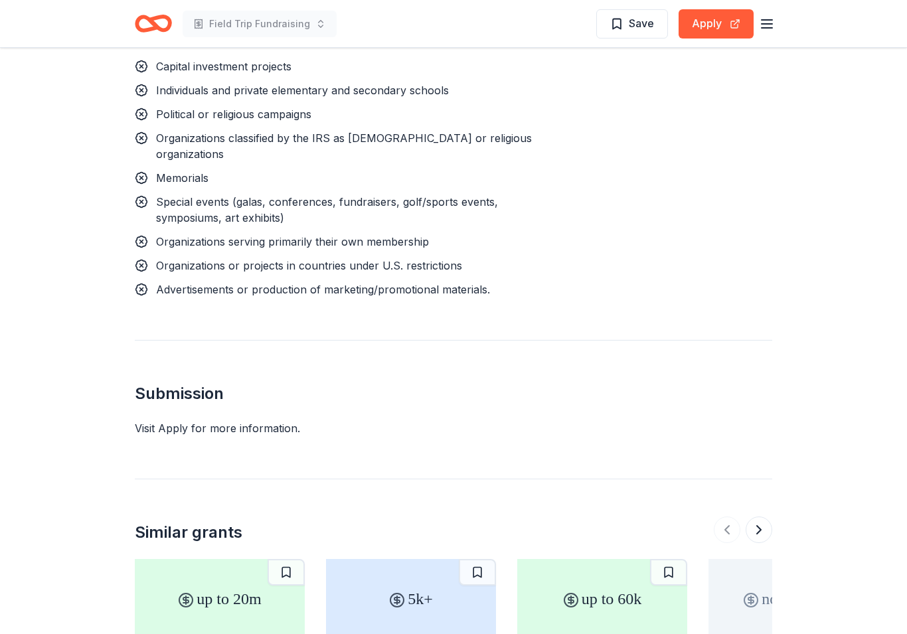
scroll to position [1669, 0]
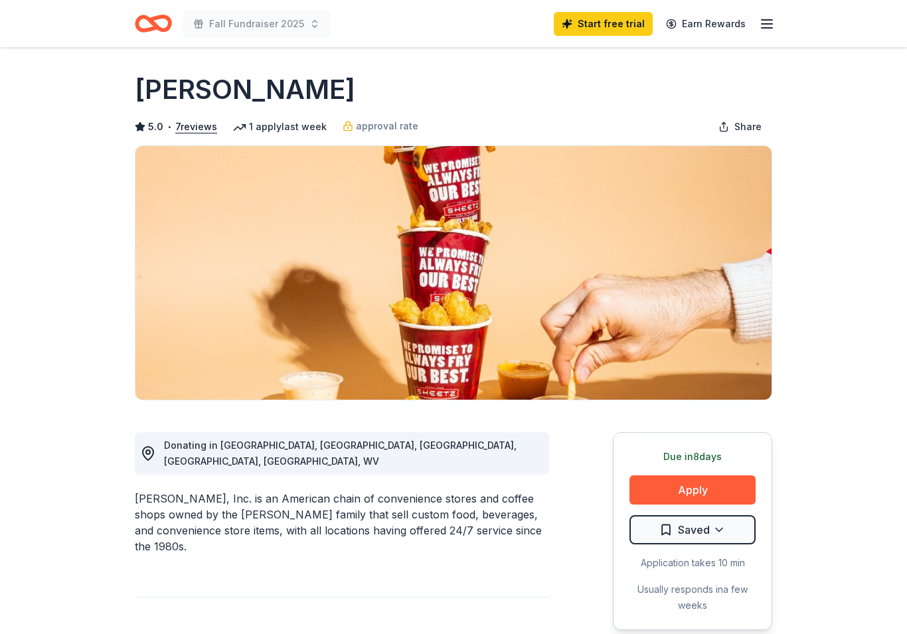
scroll to position [4, 0]
click at [714, 488] on button "Apply" at bounding box center [692, 489] width 126 height 29
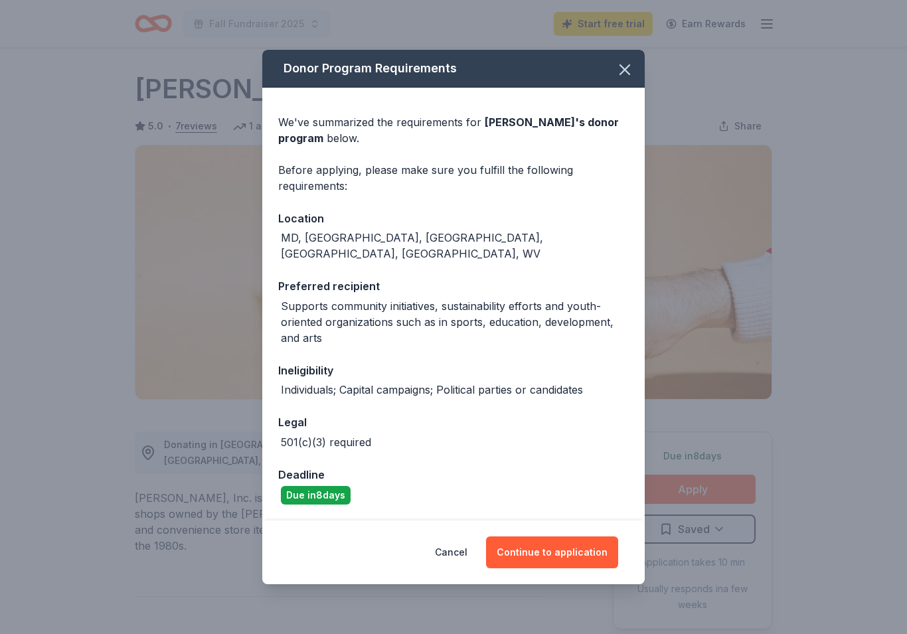
click at [573, 552] on button "Continue to application" at bounding box center [552, 552] width 132 height 32
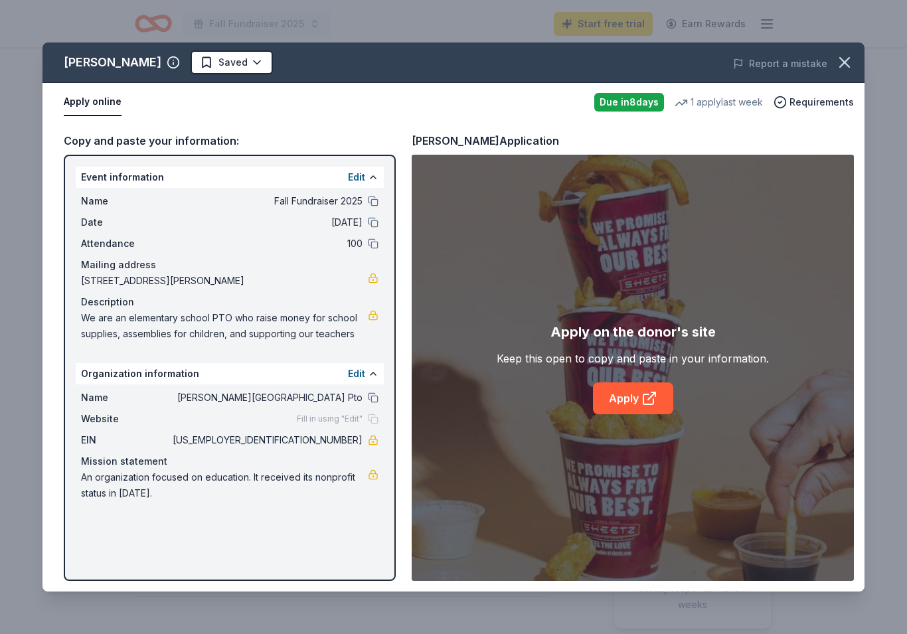
click at [642, 414] on link "Apply" at bounding box center [633, 398] width 80 height 32
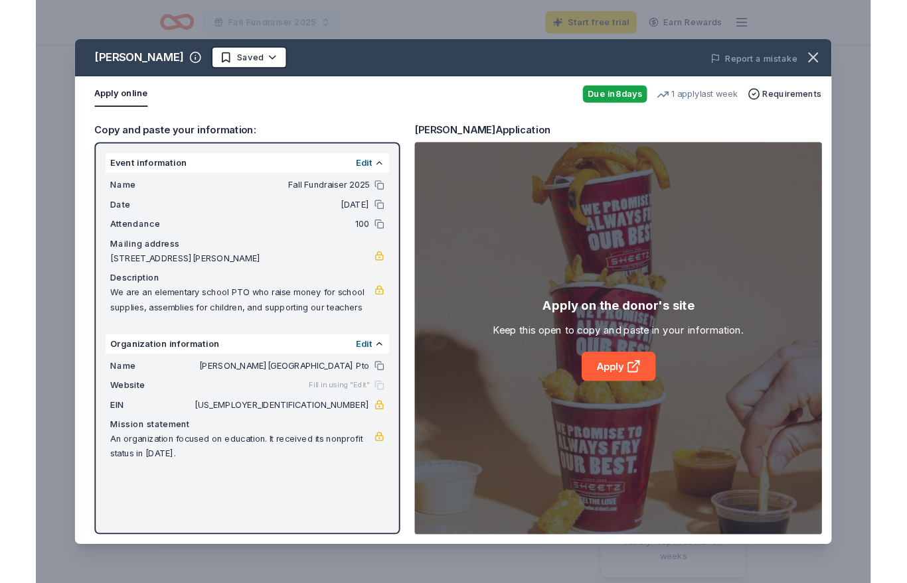
scroll to position [54, 0]
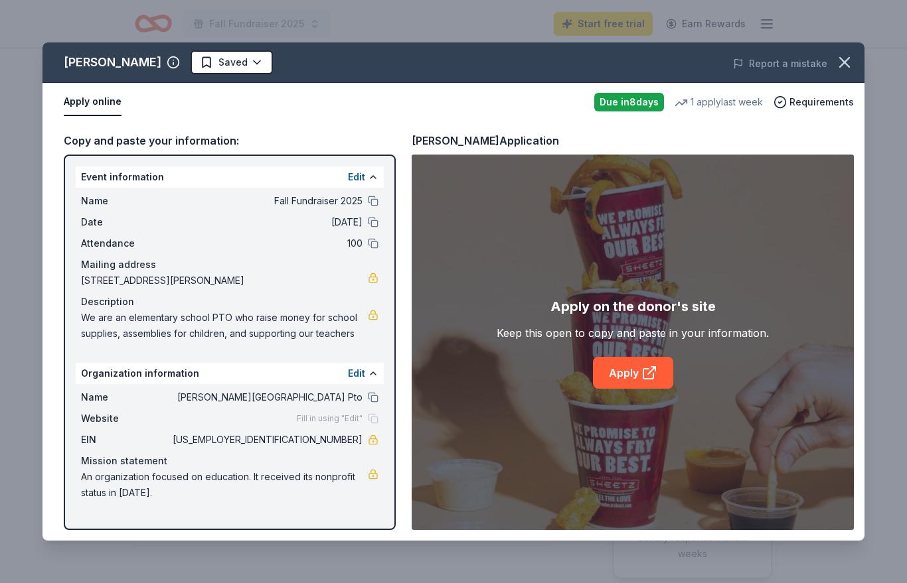
click at [646, 378] on icon at bounding box center [649, 373] width 16 height 16
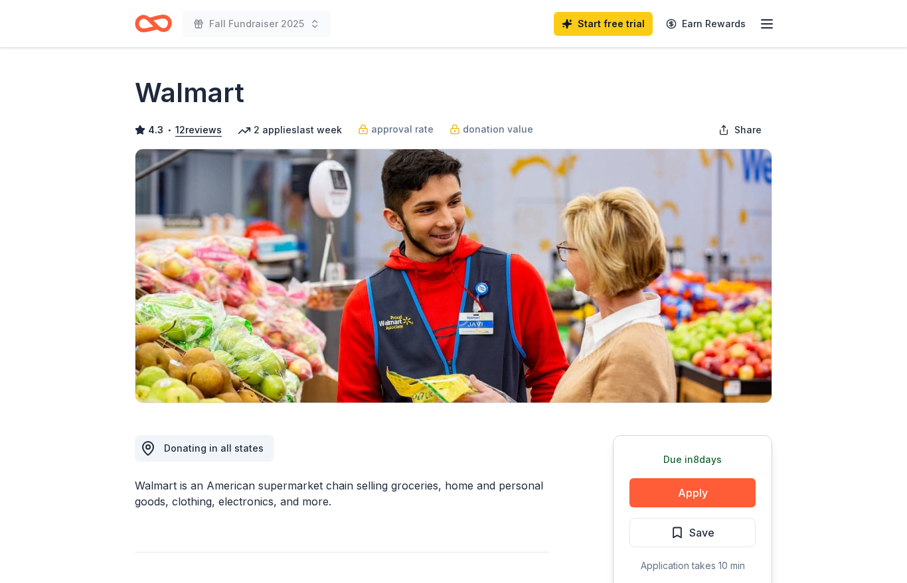
click at [736, 490] on button "Apply" at bounding box center [692, 493] width 126 height 29
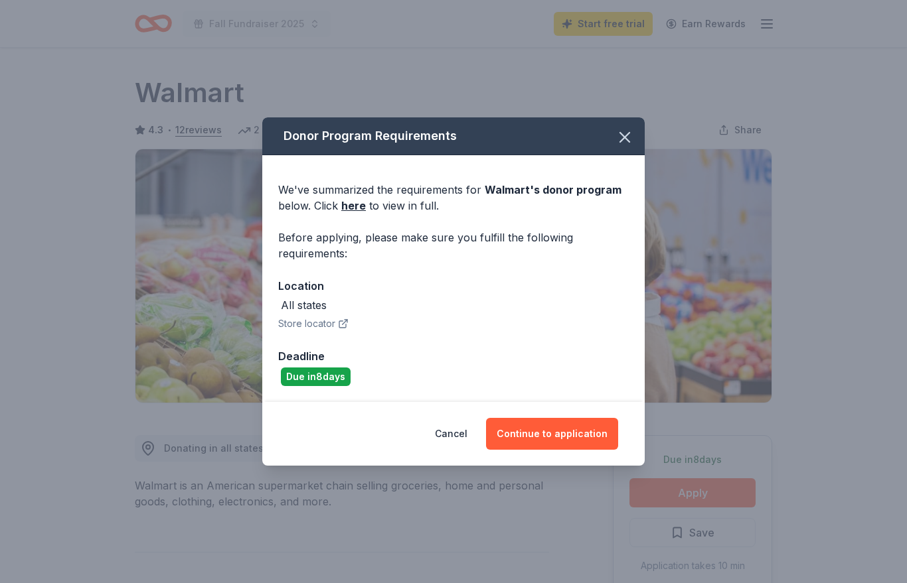
click at [600, 440] on button "Continue to application" at bounding box center [552, 434] width 132 height 32
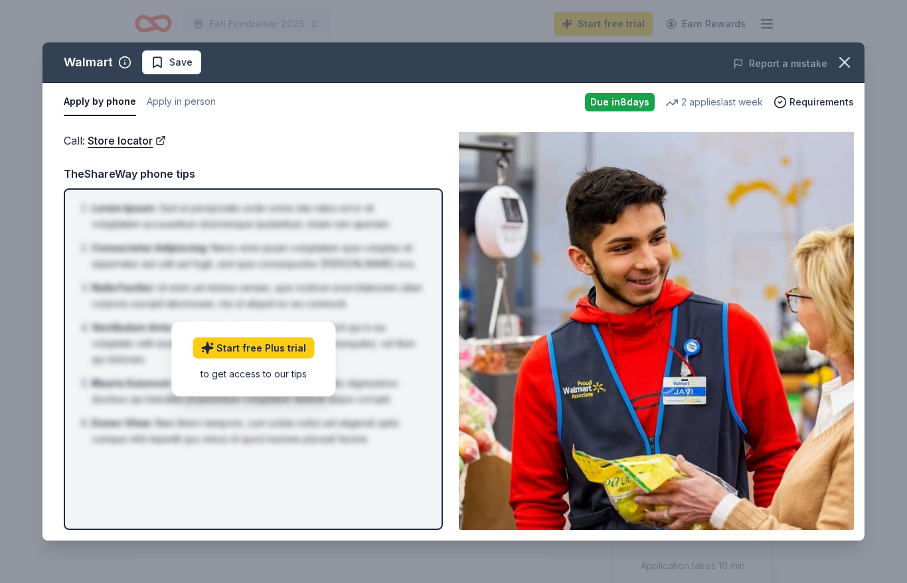
click at [839, 65] on icon "button" at bounding box center [844, 62] width 19 height 19
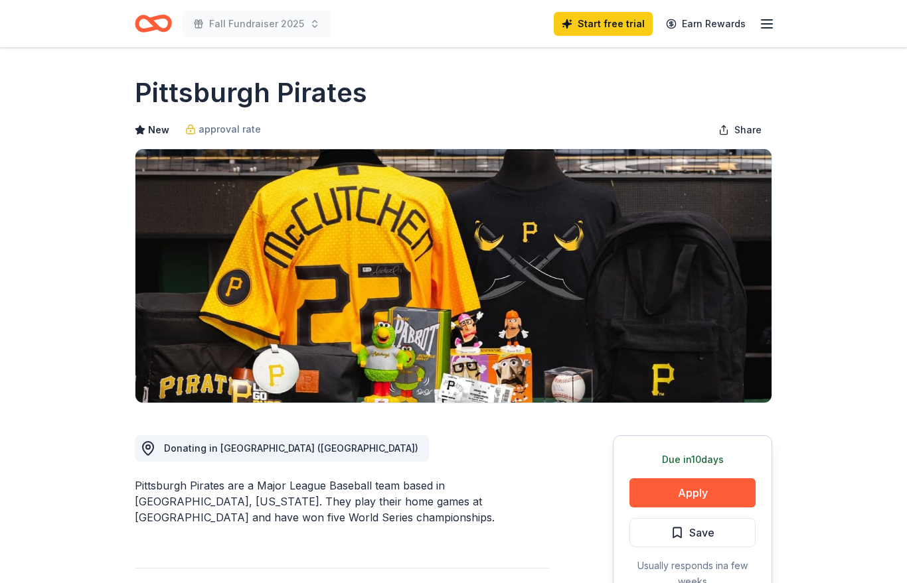
click at [734, 487] on button "Apply" at bounding box center [692, 493] width 126 height 29
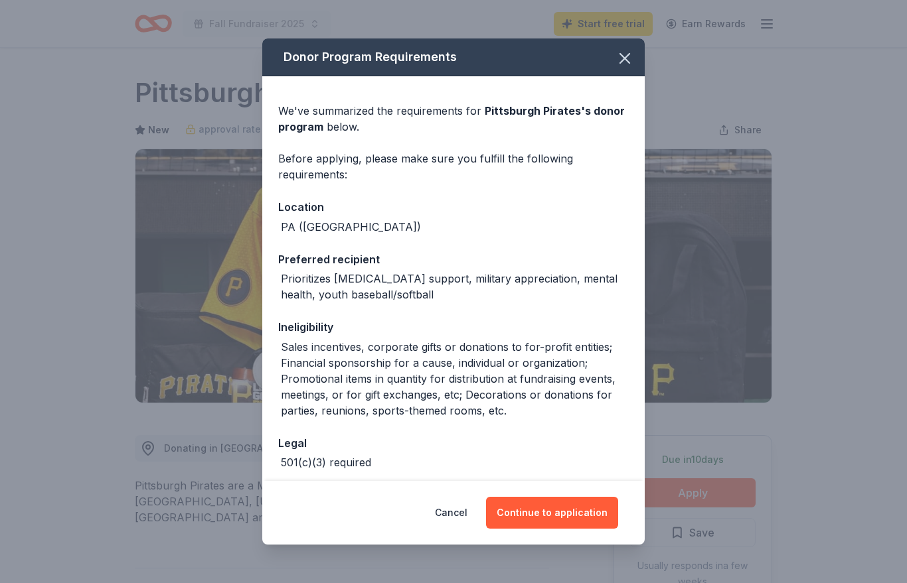
click at [584, 529] on button "Continue to application" at bounding box center [552, 513] width 132 height 32
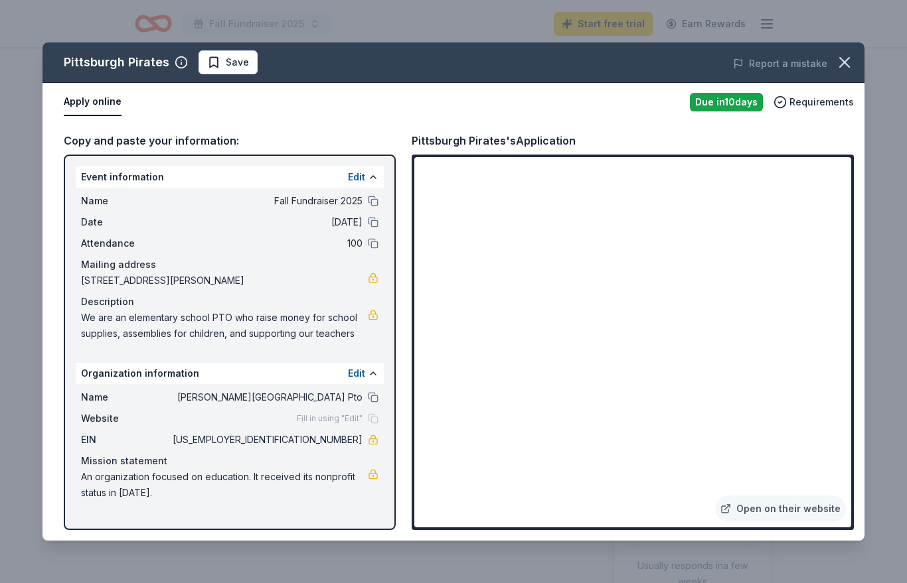
click at [814, 519] on link "Open on their website" at bounding box center [780, 509] width 131 height 27
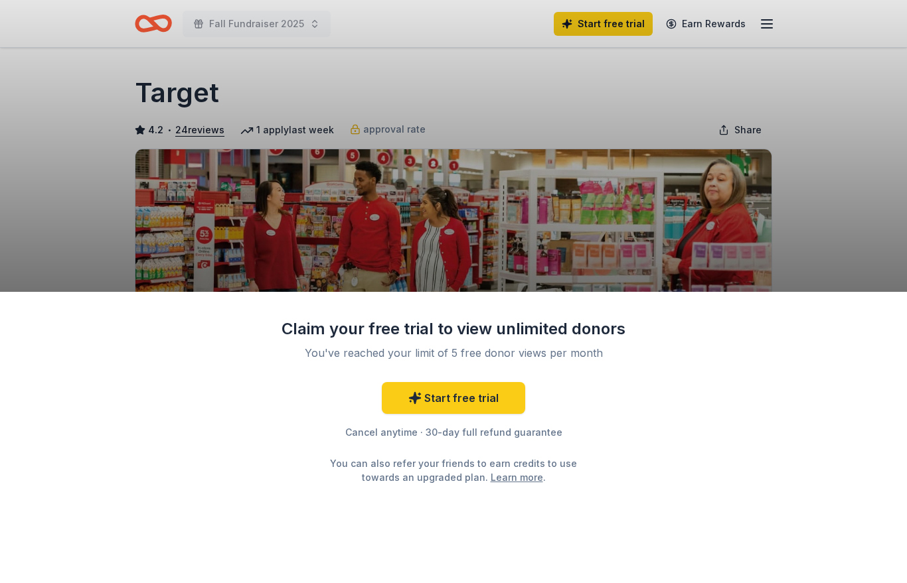
click at [484, 402] on link "Start free trial" at bounding box center [453, 398] width 143 height 32
click at [504, 406] on link "Start free trial" at bounding box center [453, 398] width 143 height 32
click at [475, 404] on link "Start free trial" at bounding box center [453, 398] width 143 height 32
click at [615, 29] on div "Claim your free trial to view unlimited donors You've reached your limit of 5 f…" at bounding box center [453, 291] width 907 height 583
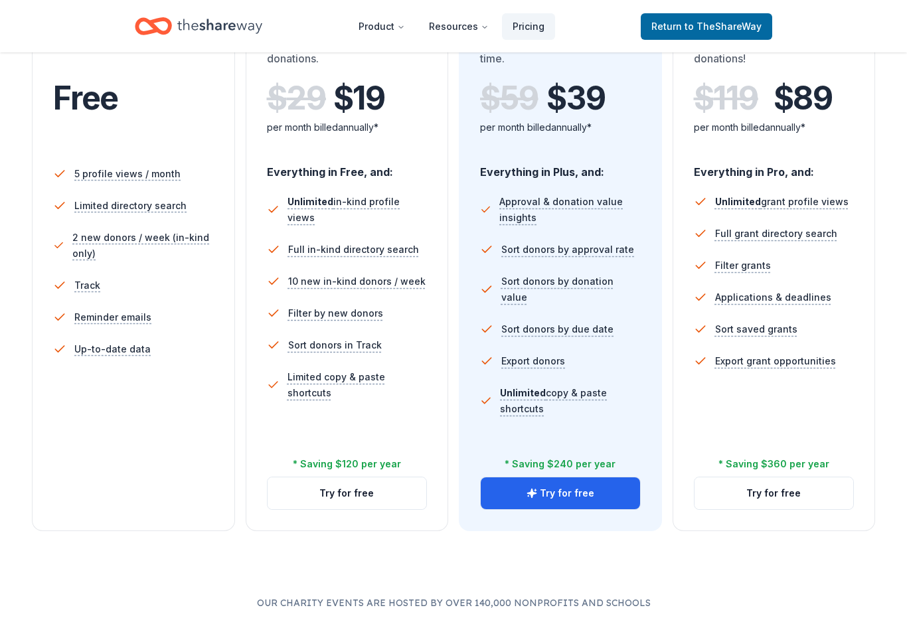
scroll to position [303, 0]
